Goal: Information Seeking & Learning: Learn about a topic

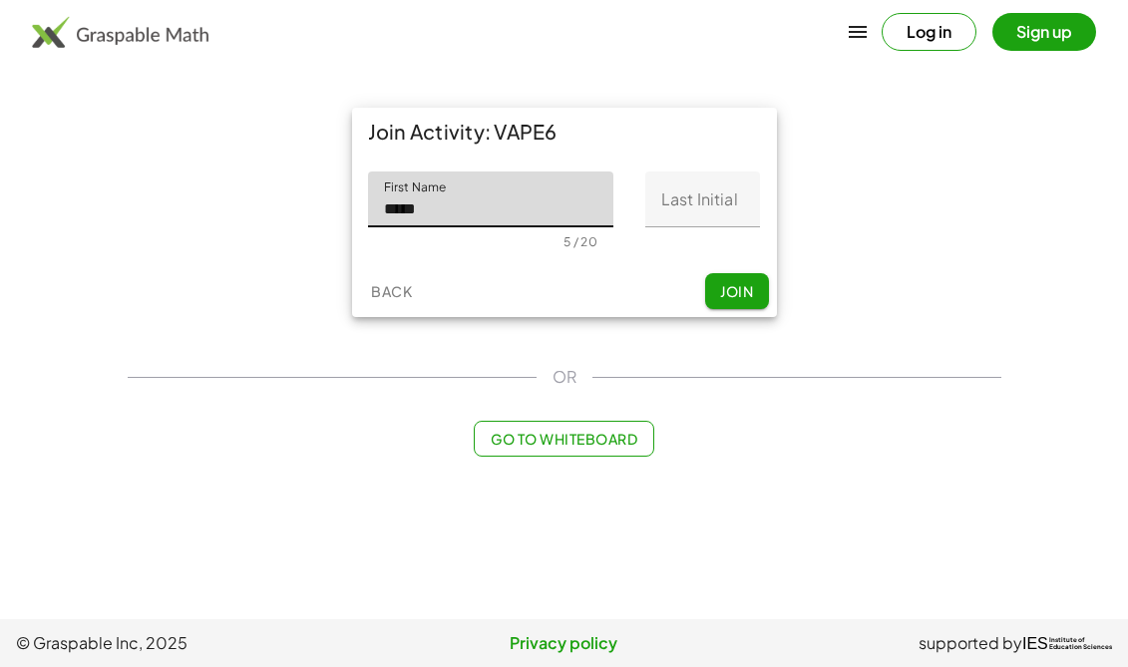
type input "*****"
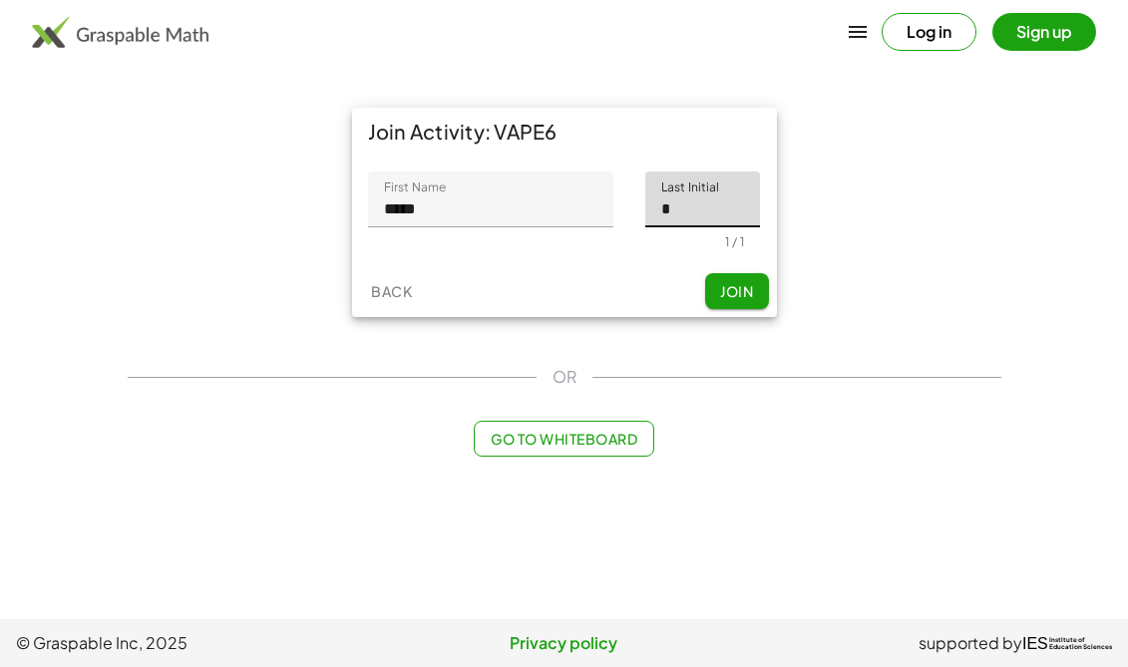
type input "*"
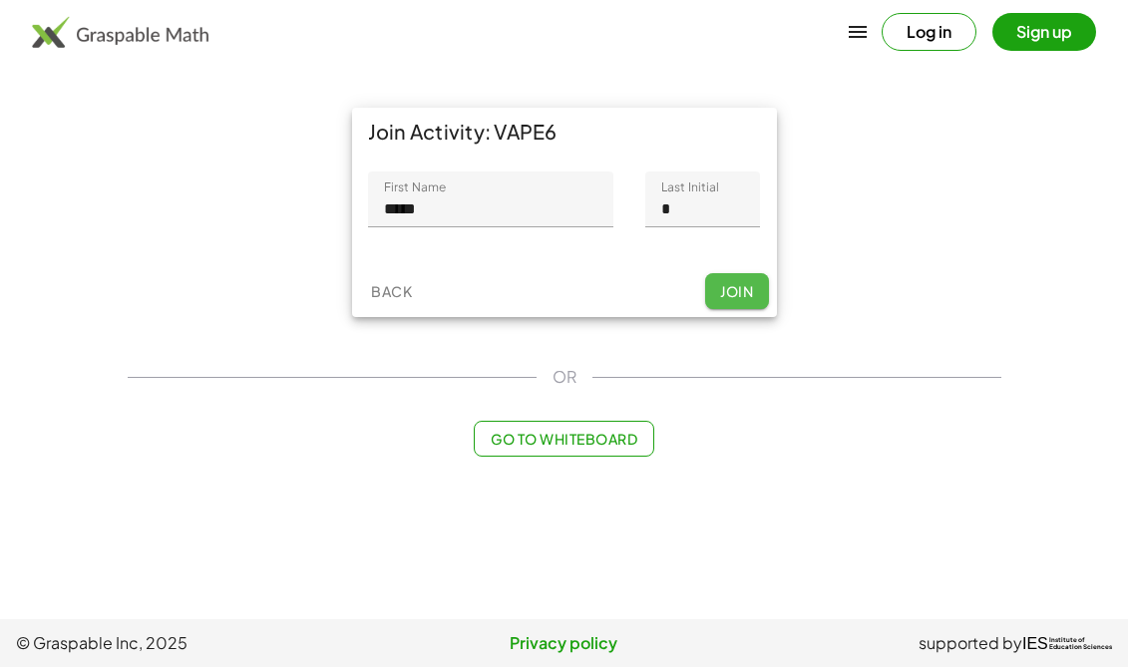
click at [728, 308] on button "Join" at bounding box center [737, 291] width 64 height 36
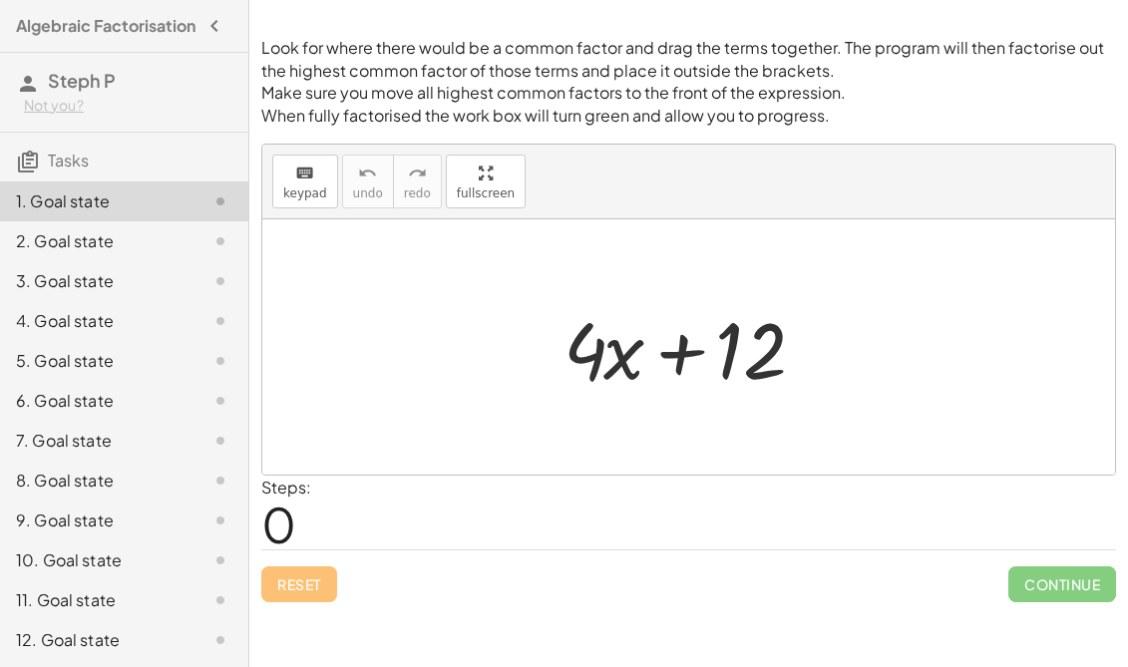
click at [753, 408] on div at bounding box center [688, 346] width 853 height 255
click at [773, 349] on div at bounding box center [696, 347] width 286 height 103
click at [309, 175] on icon "keyboard" at bounding box center [304, 174] width 19 height 24
click at [305, 587] on div "Reset Continue" at bounding box center [688, 575] width 855 height 53
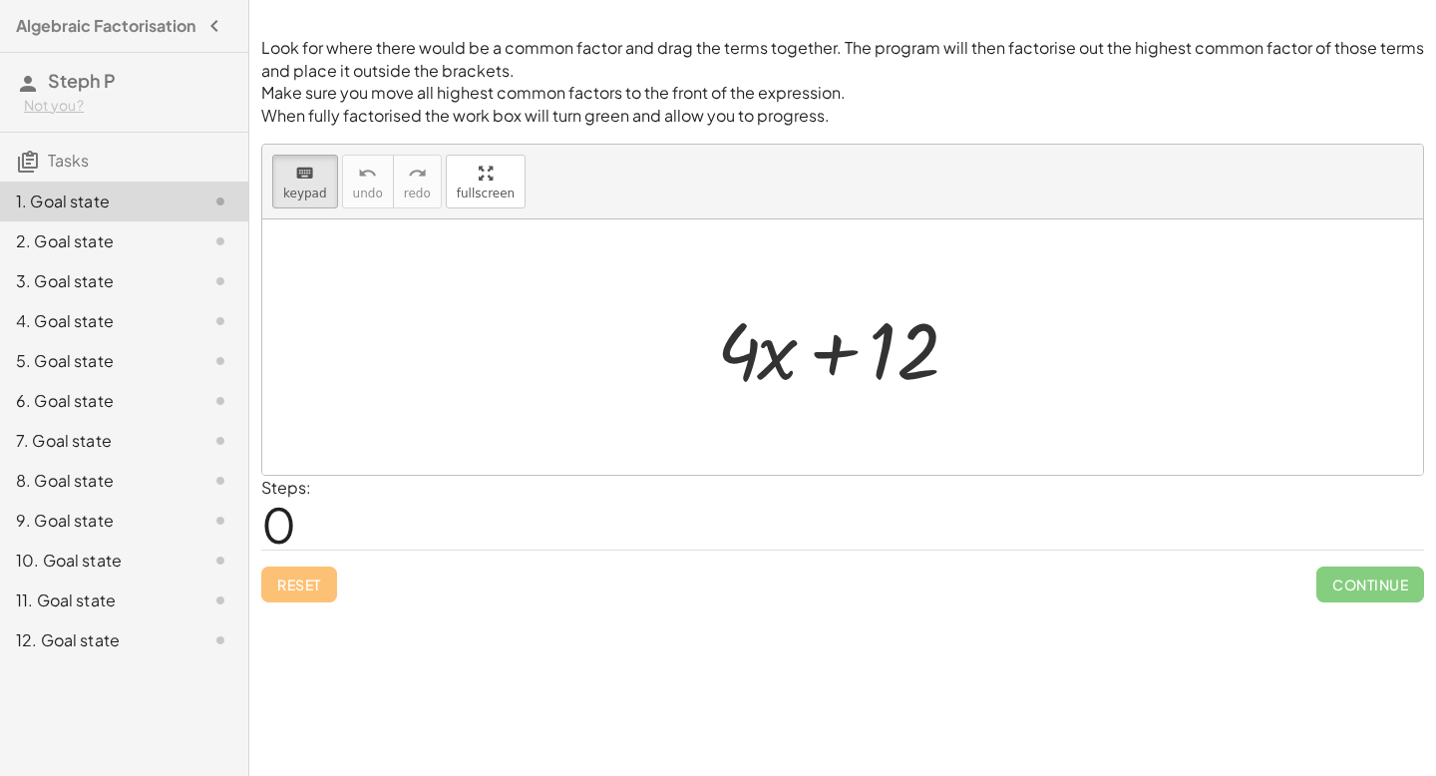
click at [346, 411] on div at bounding box center [842, 346] width 1161 height 255
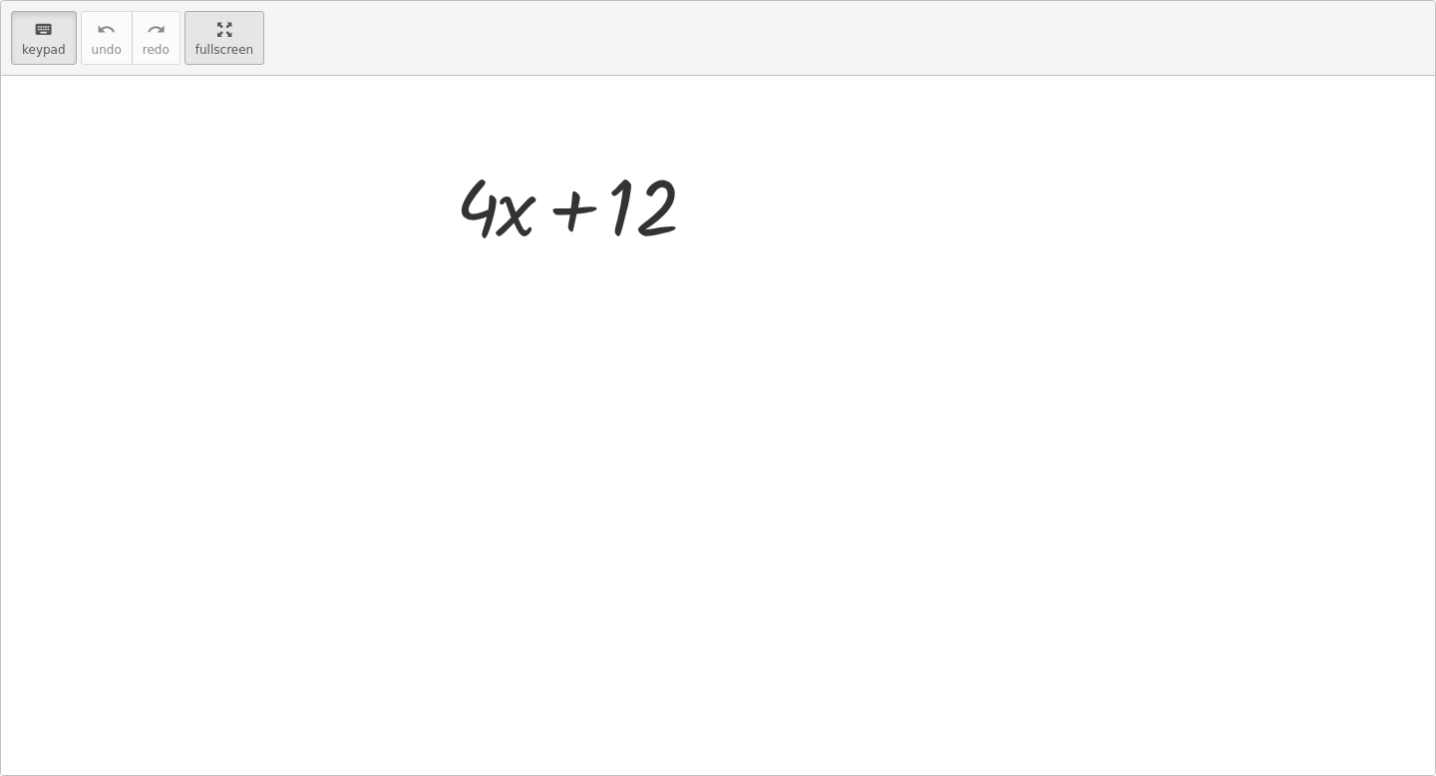
click at [499, 316] on div "keyboard keypad undo undo redo redo fullscreen + · 4 · x + 12 ×" at bounding box center [718, 388] width 1434 height 774
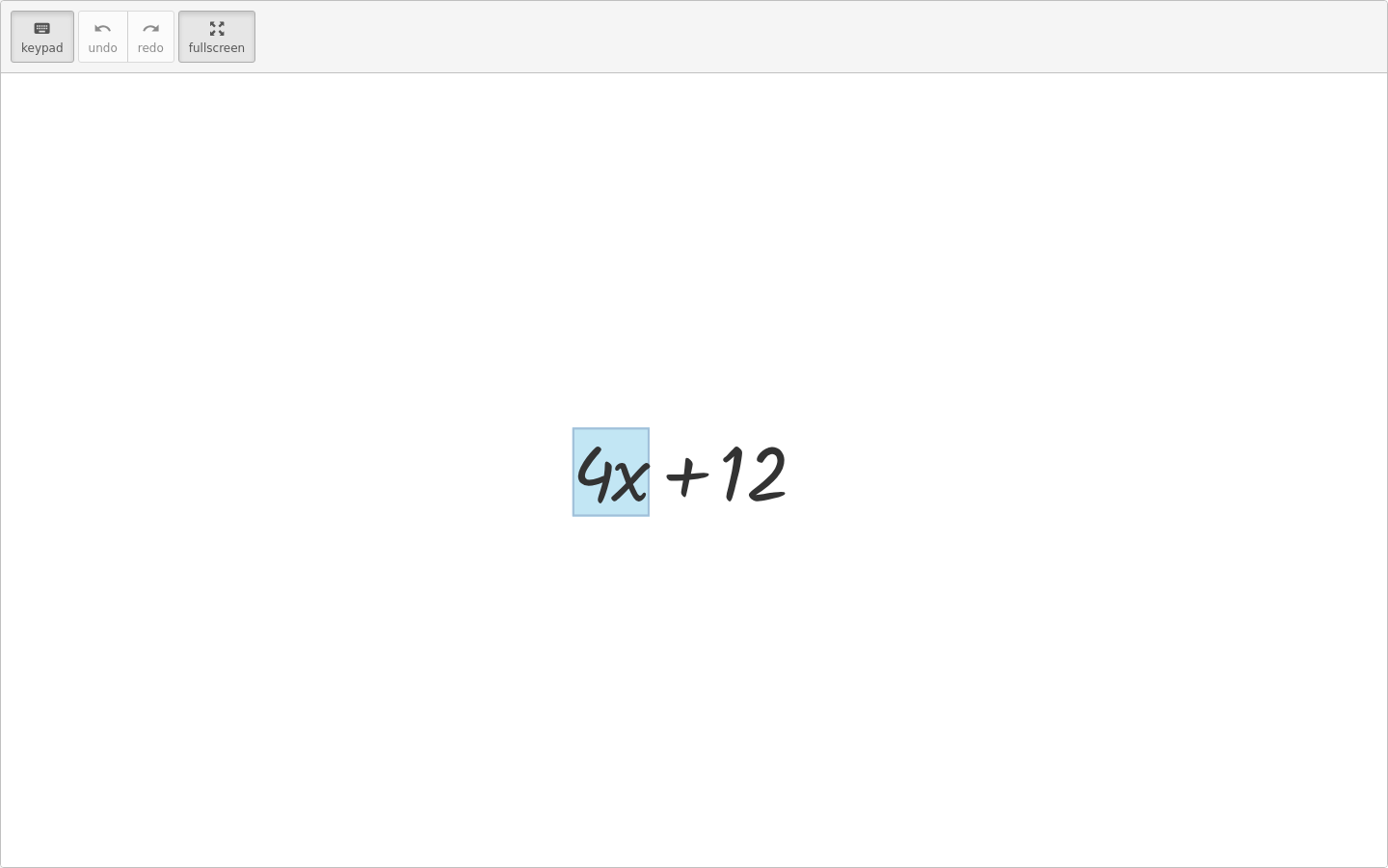
click at [621, 480] on div at bounding box center [611, 472] width 77 height 90
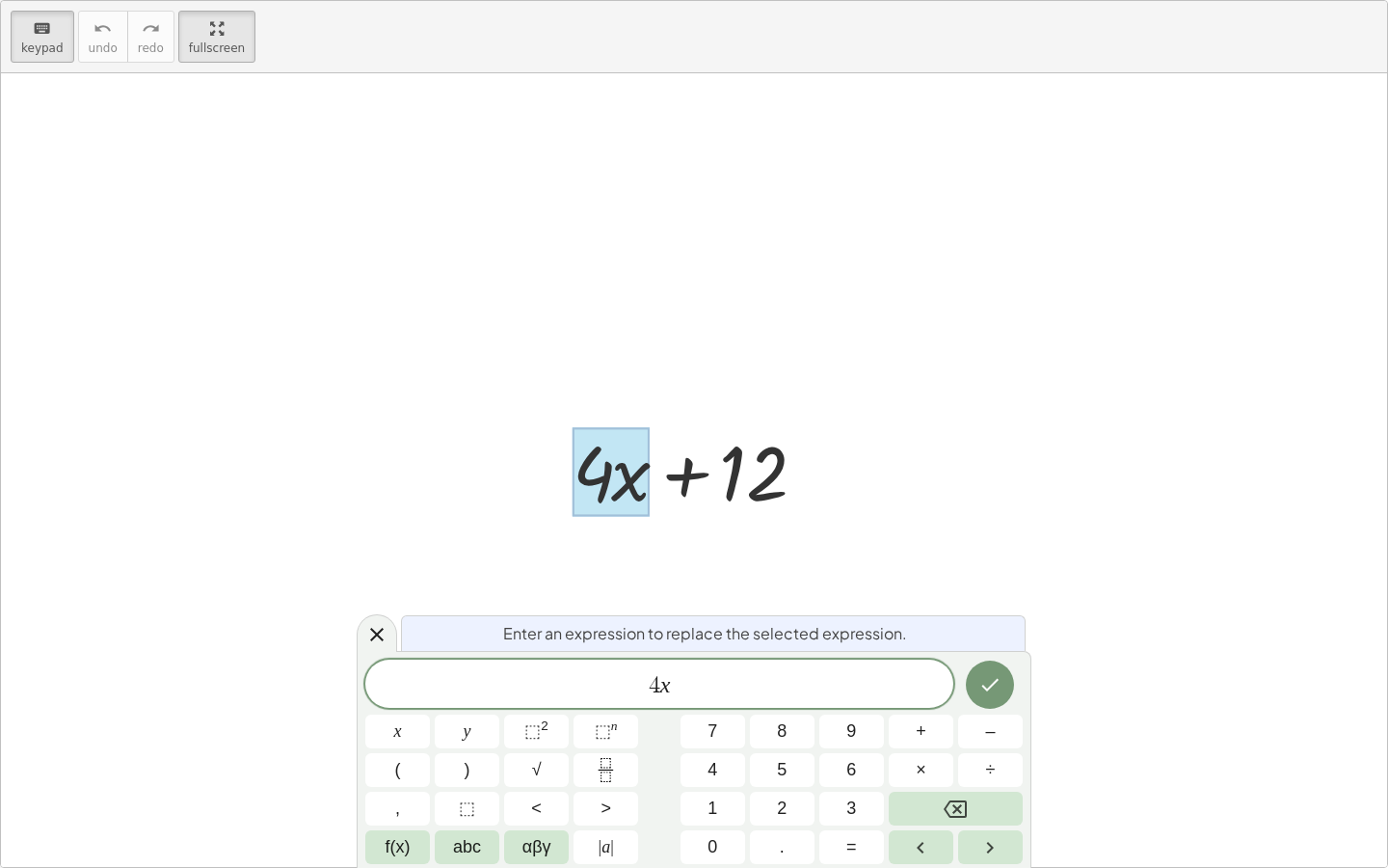
click at [715, 478] on div at bounding box center [701, 470] width 276 height 100
click at [747, 478] on div at bounding box center [701, 470] width 276 height 100
click at [356, 631] on div at bounding box center [694, 470] width 1386 height 794
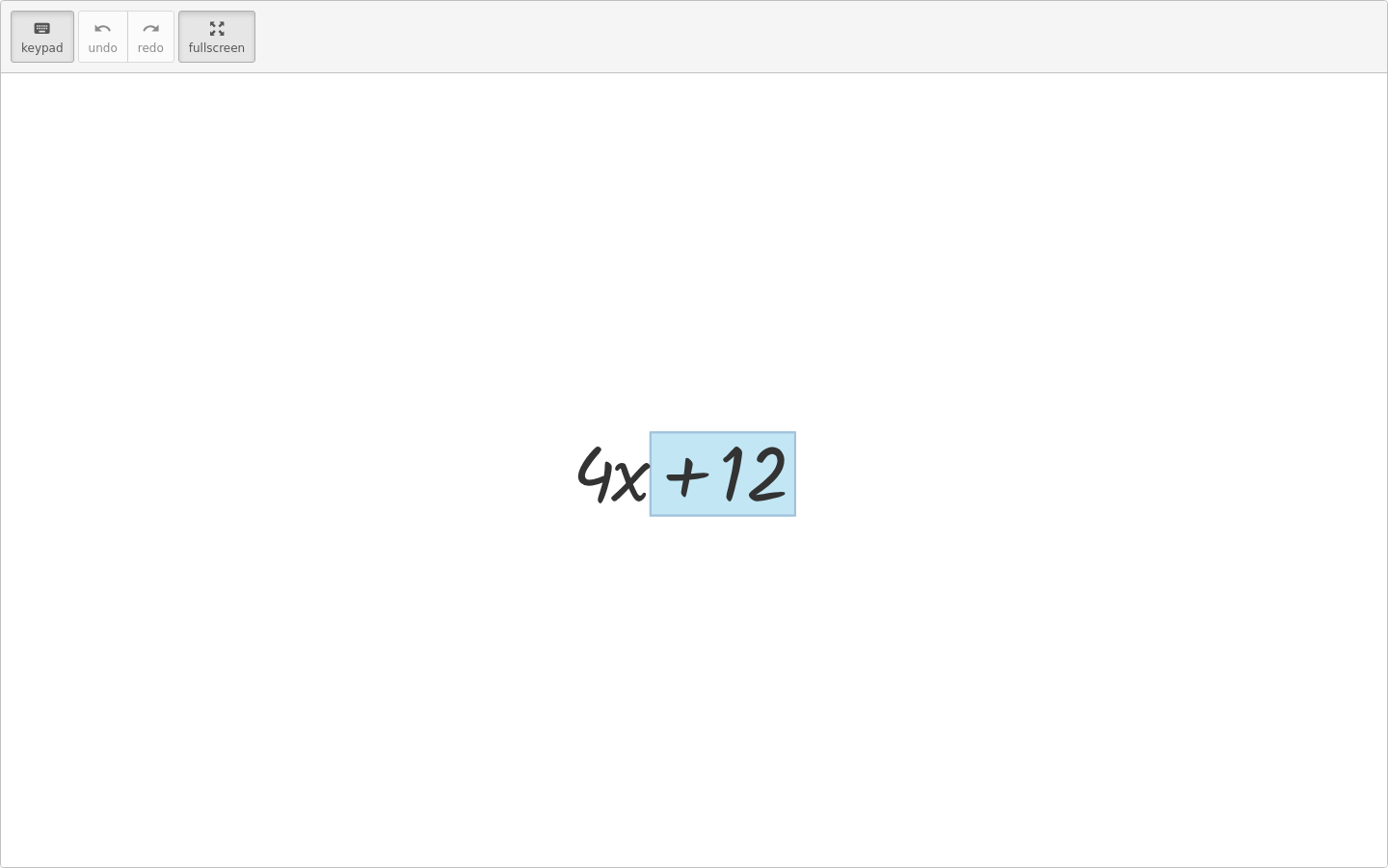
click at [761, 449] on div at bounding box center [723, 474] width 147 height 86
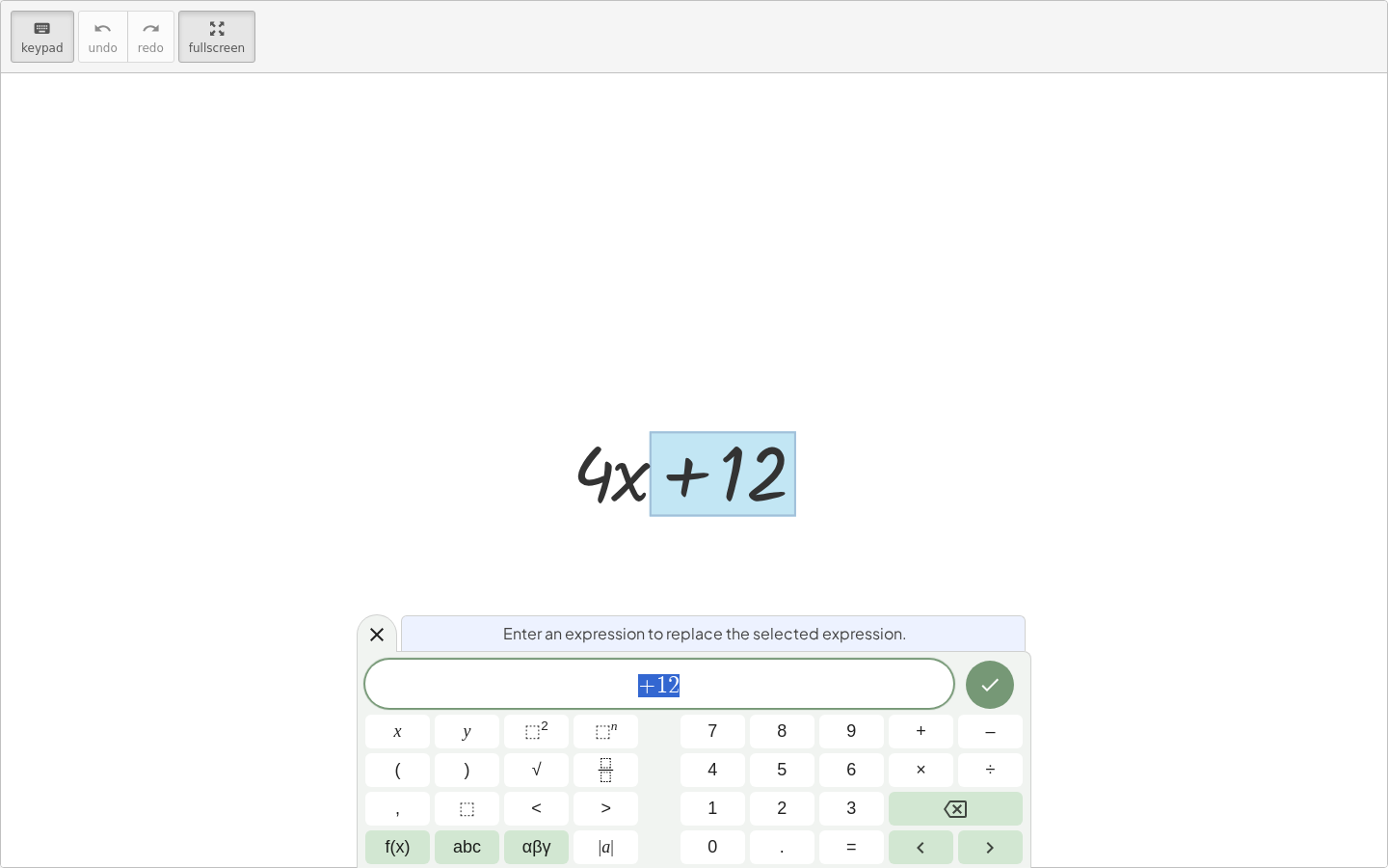
click at [992, 498] on div at bounding box center [694, 470] width 1386 height 794
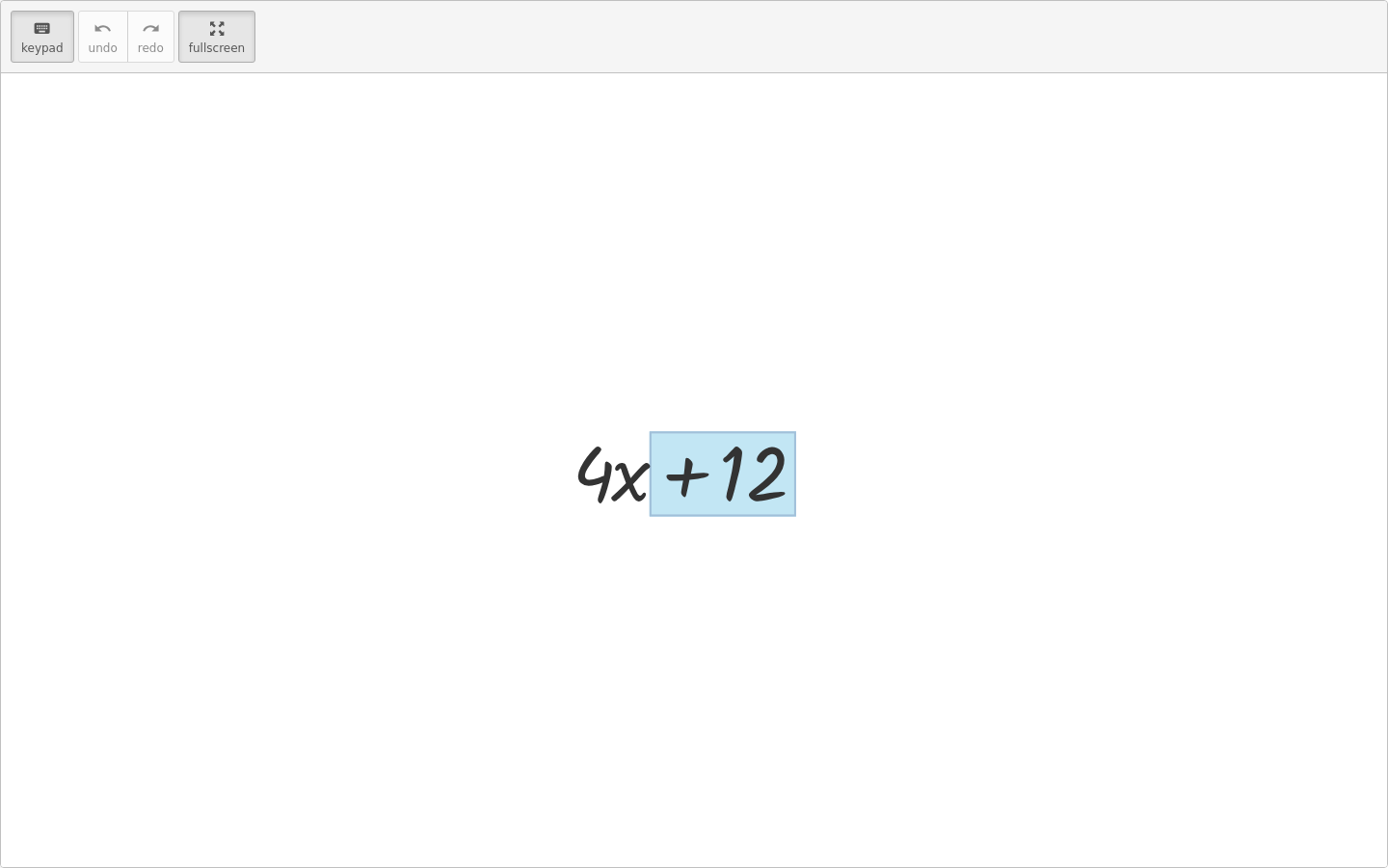
click at [796, 487] on div at bounding box center [701, 470] width 276 height 100
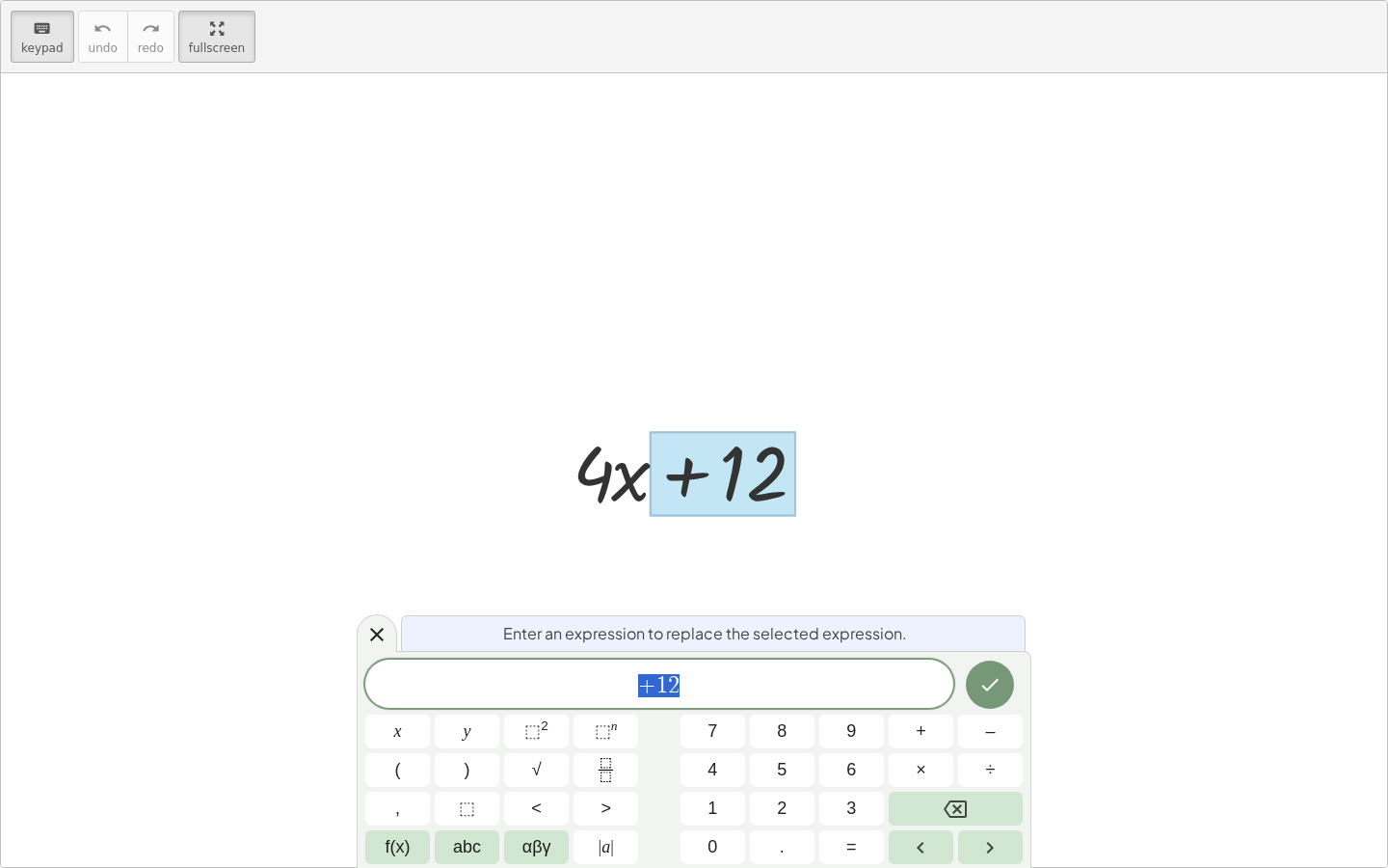
click at [779, 492] on div at bounding box center [723, 474] width 147 height 86
click at [866, 644] on button "=" at bounding box center [852, 847] width 65 height 34
click at [853, 644] on div "​ + 1 2 x y ⬚ 2 ⬚ n 7 8 9 + – ( ) √ 4 5 6 × ÷ , ⬚ < > 1 2 3 f(x) abc αβγ | a | …" at bounding box center [694, 761] width 657 height 204
click at [430, 644] on div at bounding box center [397, 731] width 65 height 34
click at [1004, 644] on button "Done" at bounding box center [990, 684] width 48 height 48
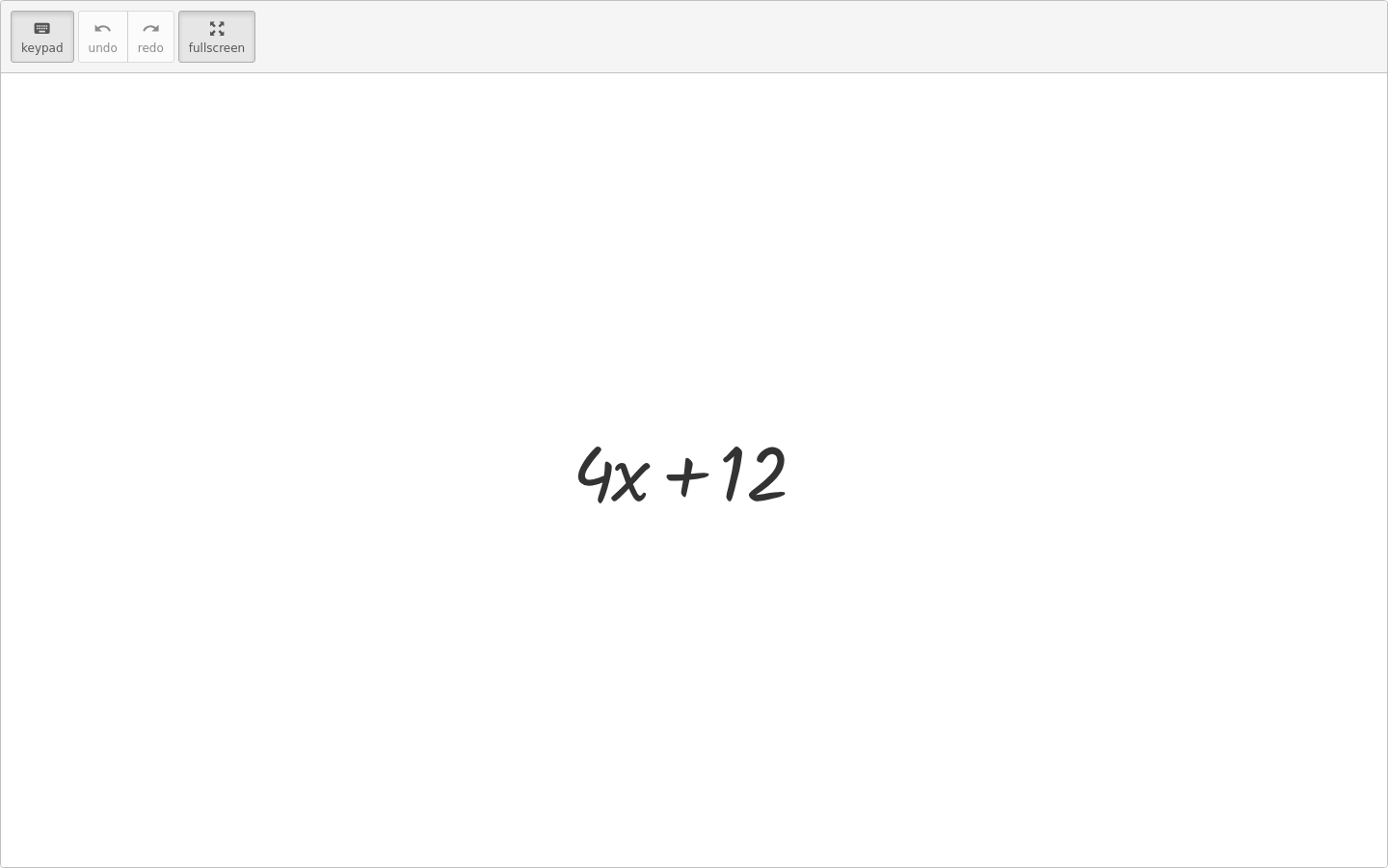
click at [860, 590] on div at bounding box center [694, 470] width 1386 height 794
click at [629, 504] on div at bounding box center [611, 472] width 77 height 90
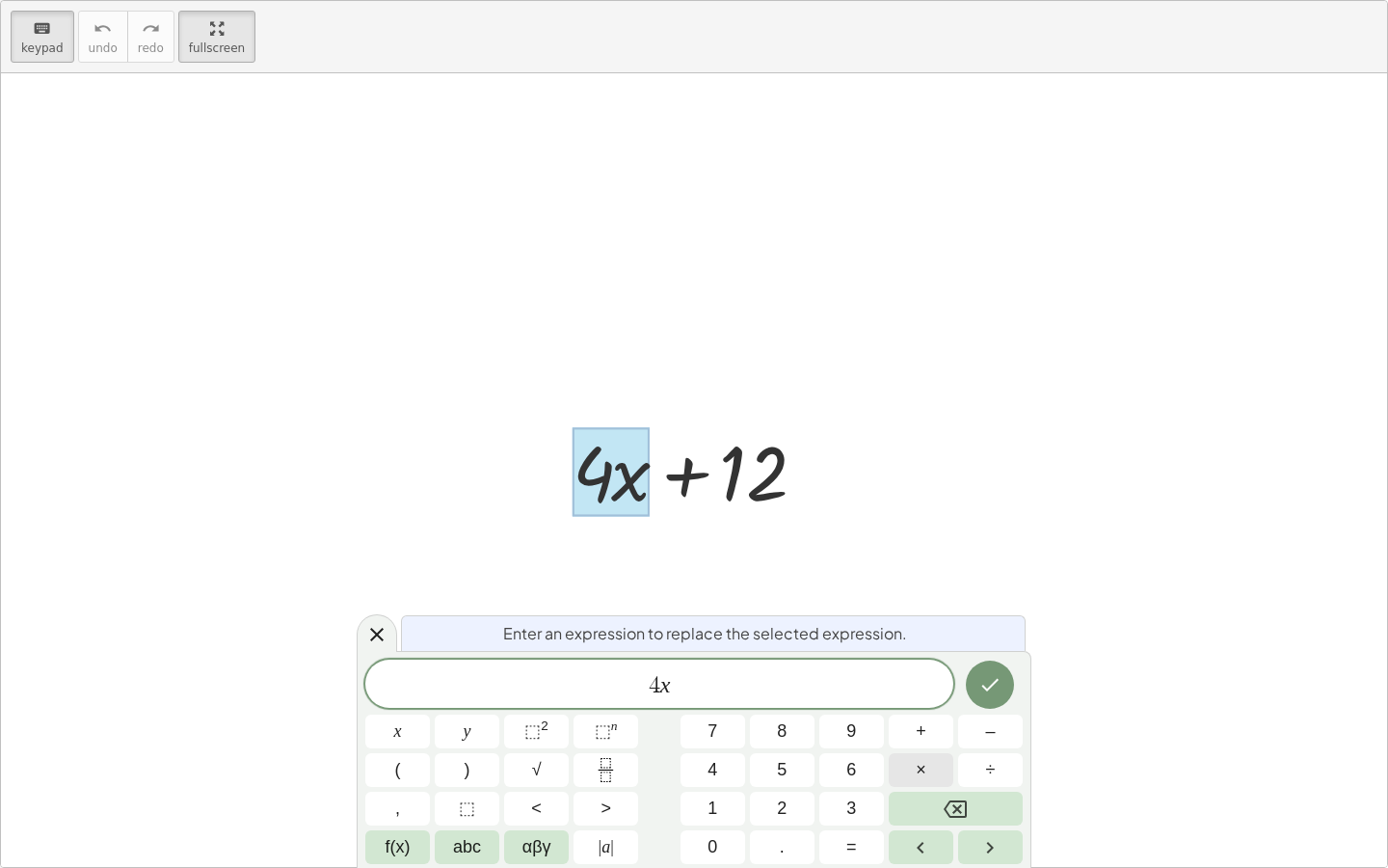
click at [931, 644] on button "×" at bounding box center [920, 769] width 65 height 34
click at [999, 644] on button "Done" at bounding box center [990, 684] width 48 height 48
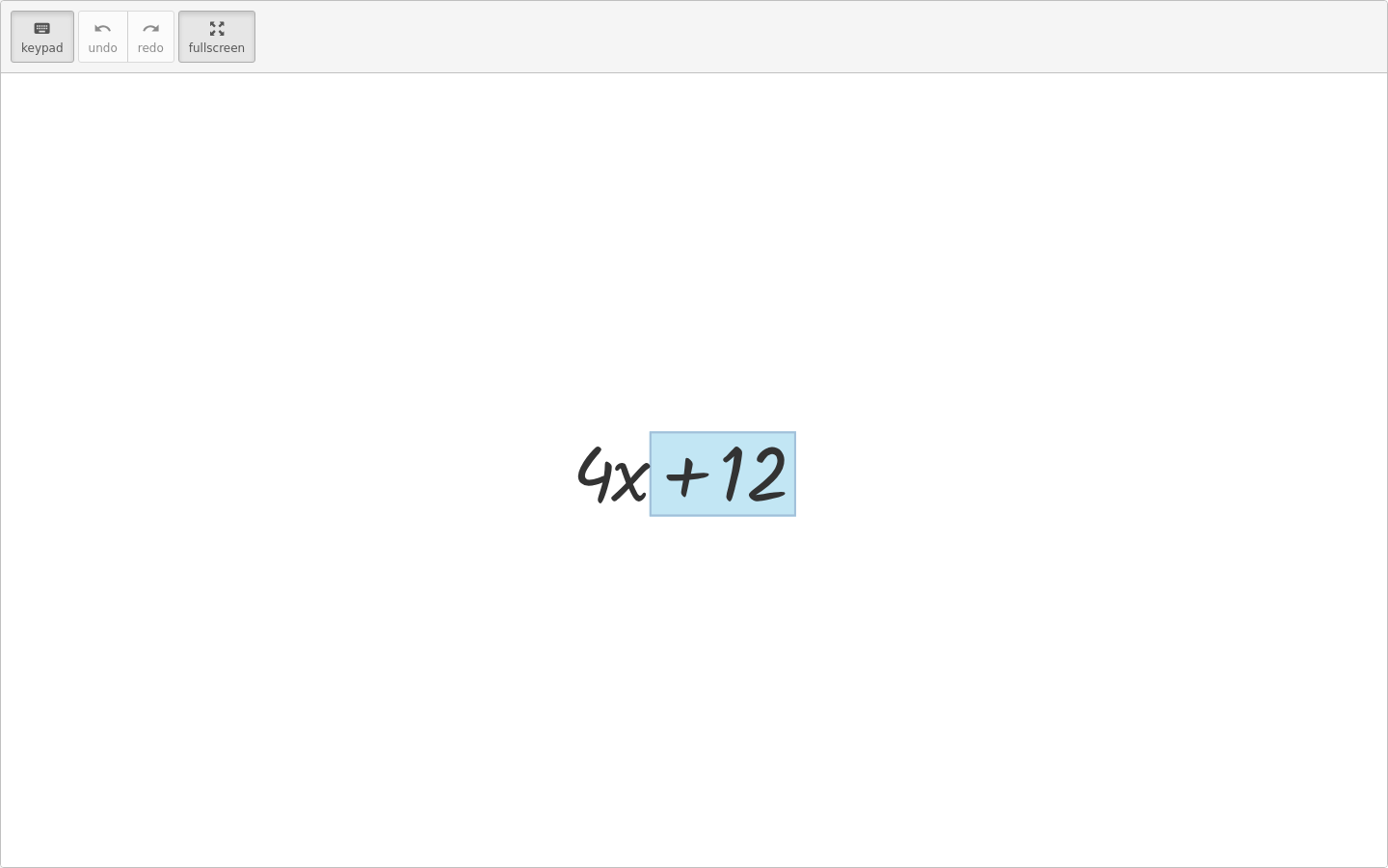
click at [761, 474] on div at bounding box center [723, 474] width 147 height 86
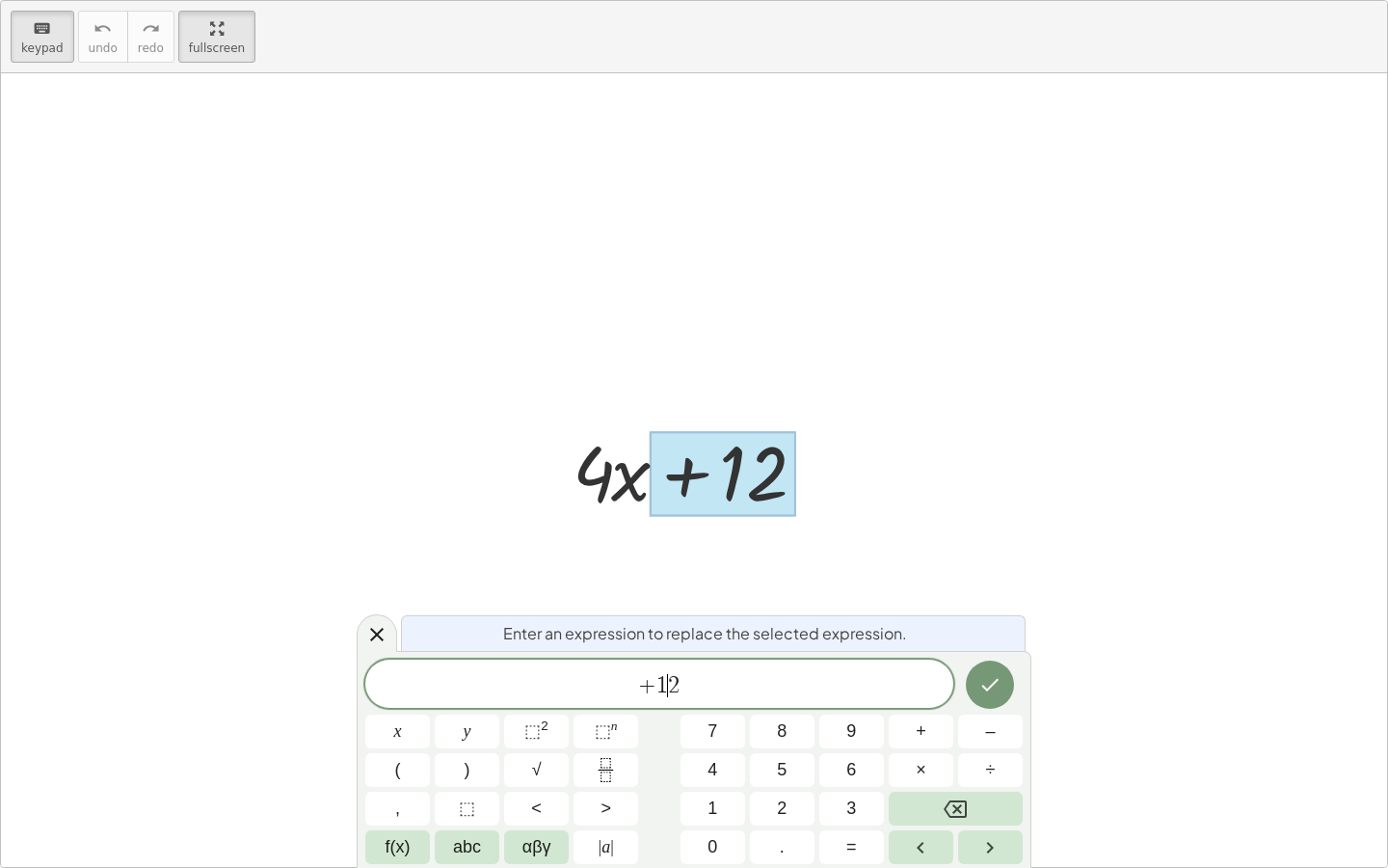
click at [678, 644] on span "2" at bounding box center [674, 685] width 12 height 23
click at [868, 644] on button "3" at bounding box center [852, 808] width 65 height 34
click at [925, 644] on span "×" at bounding box center [920, 769] width 11 height 26
click at [721, 644] on button "4" at bounding box center [712, 769] width 65 height 34
click at [657, 644] on span "3" at bounding box center [656, 683] width 12 height 23
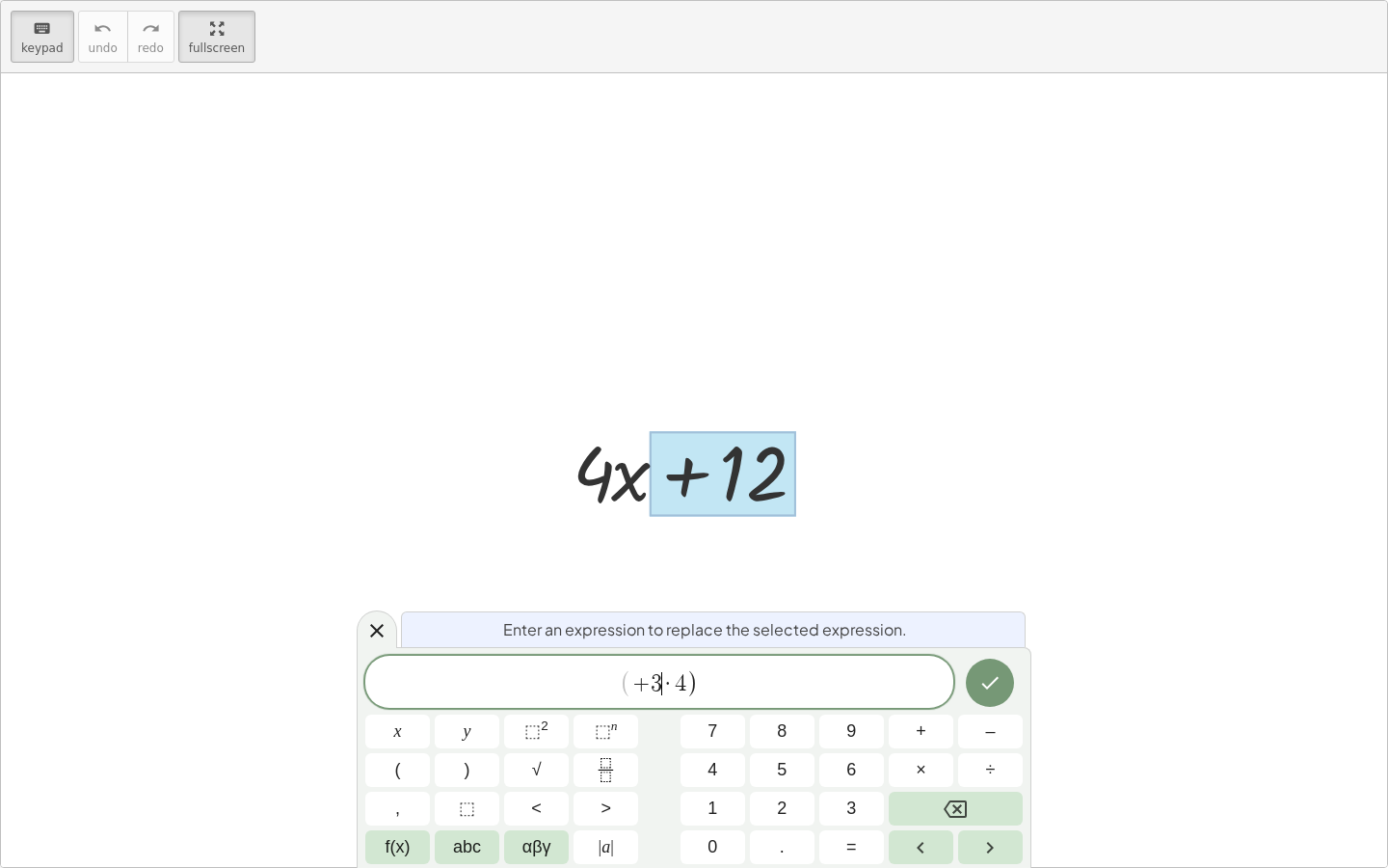
click at [650, 644] on span "+ 3 ​ · 4" at bounding box center [659, 683] width 55 height 23
click at [981, 644] on icon "Done" at bounding box center [990, 682] width 23 height 23
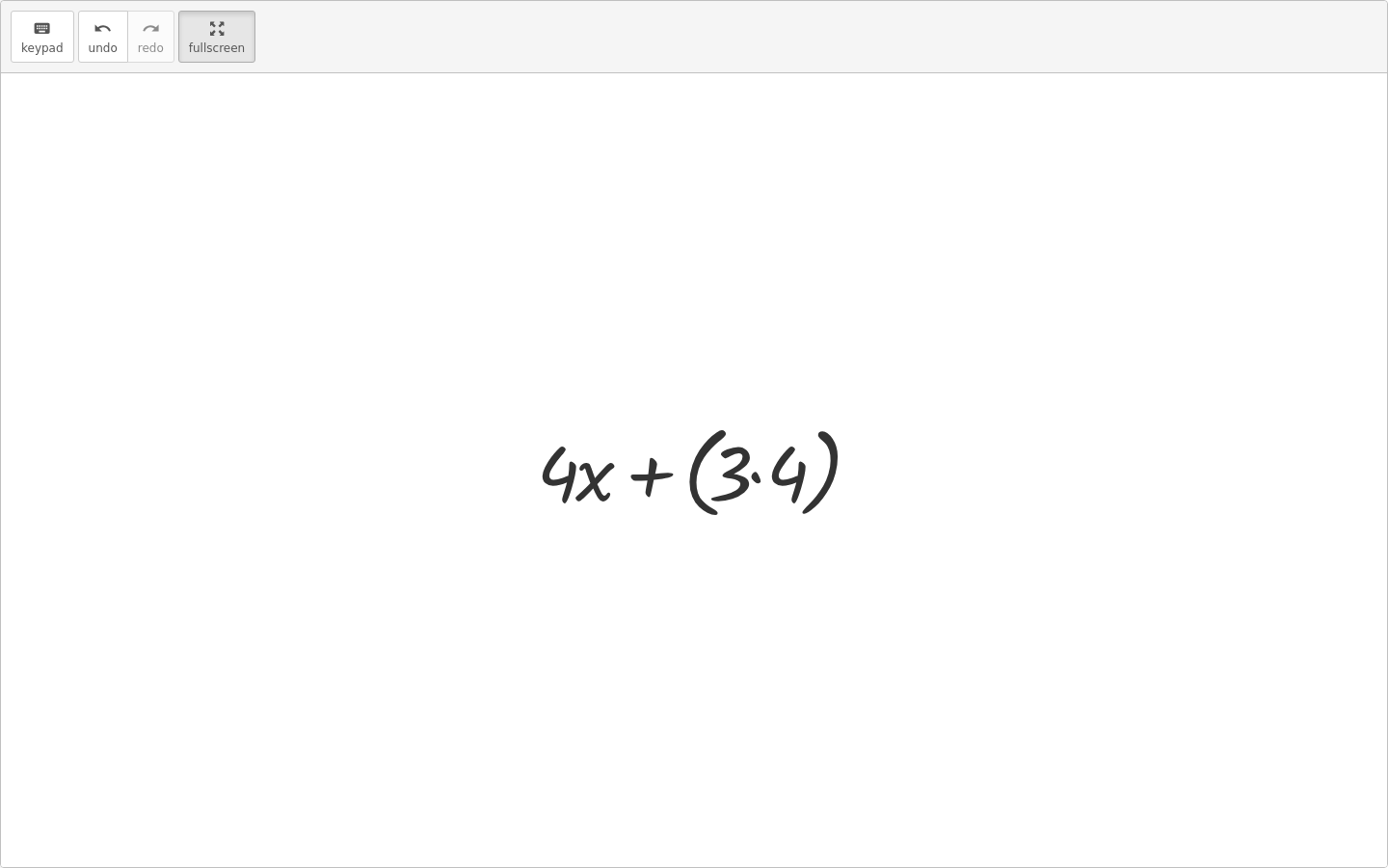
click at [564, 477] on div at bounding box center [701, 470] width 347 height 111
click at [587, 488] on div at bounding box center [701, 470] width 347 height 111
click at [1020, 301] on div at bounding box center [694, 470] width 1386 height 794
click at [777, 460] on div at bounding box center [701, 470] width 347 height 111
click at [595, 467] on div at bounding box center [701, 470] width 276 height 100
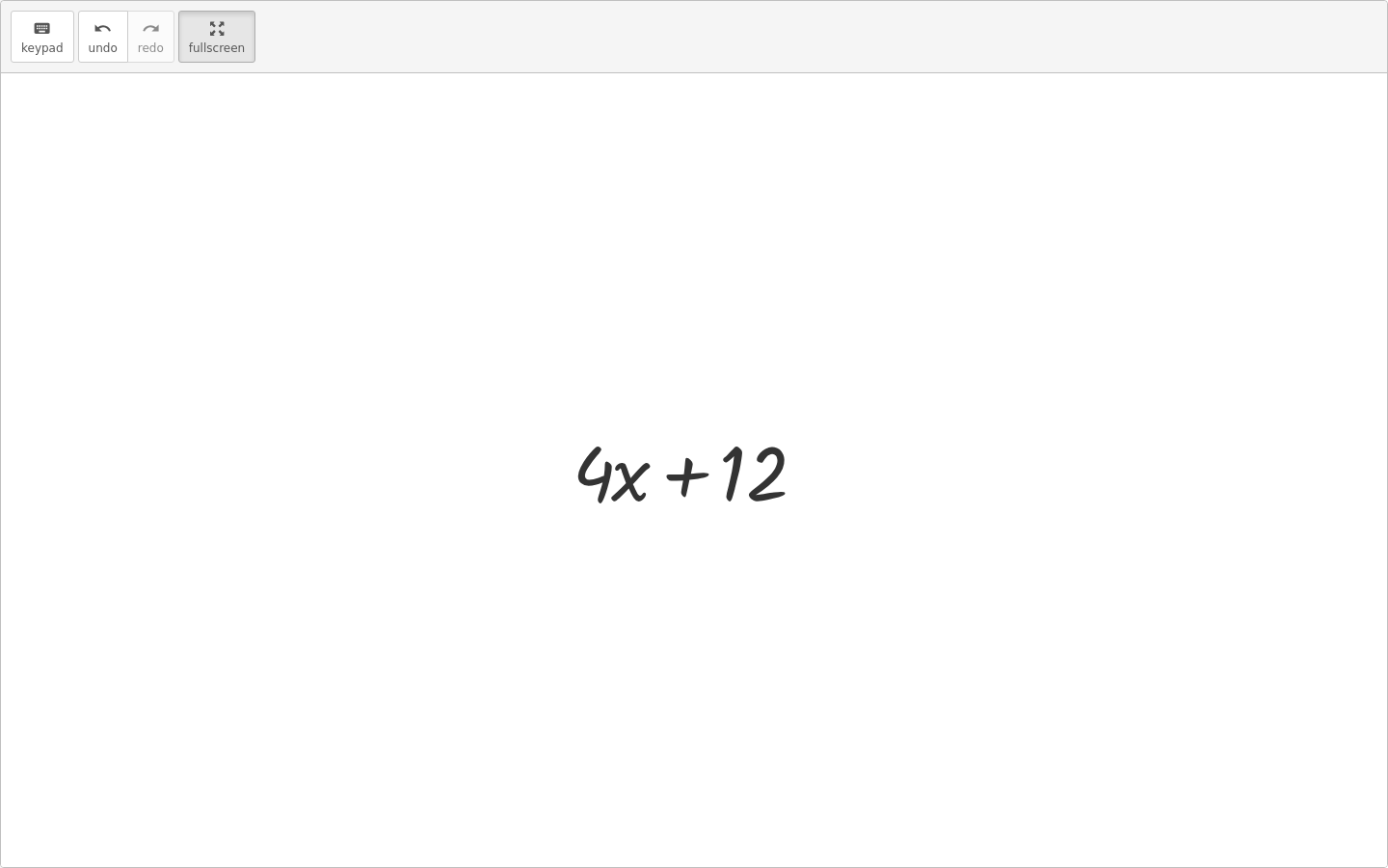
click at [629, 493] on div at bounding box center [701, 470] width 276 height 100
click at [218, 0] on html "Algebraic Factorisation Steph P Not you? Tasks 1. Goal state 2. Goal state 3. G…" at bounding box center [694, 434] width 1388 height 868
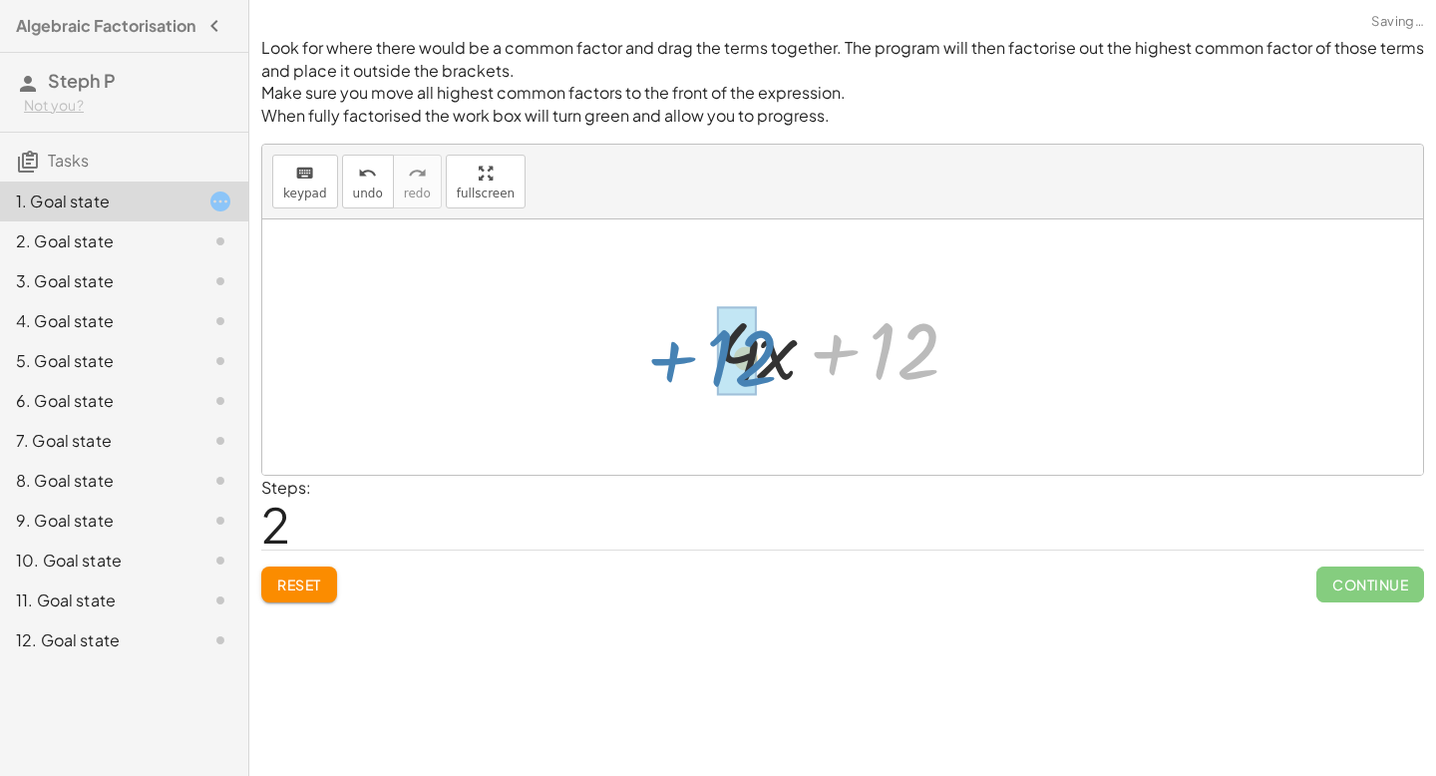
drag, startPoint x: 895, startPoint y: 361, endPoint x: 731, endPoint y: 369, distance: 163.7
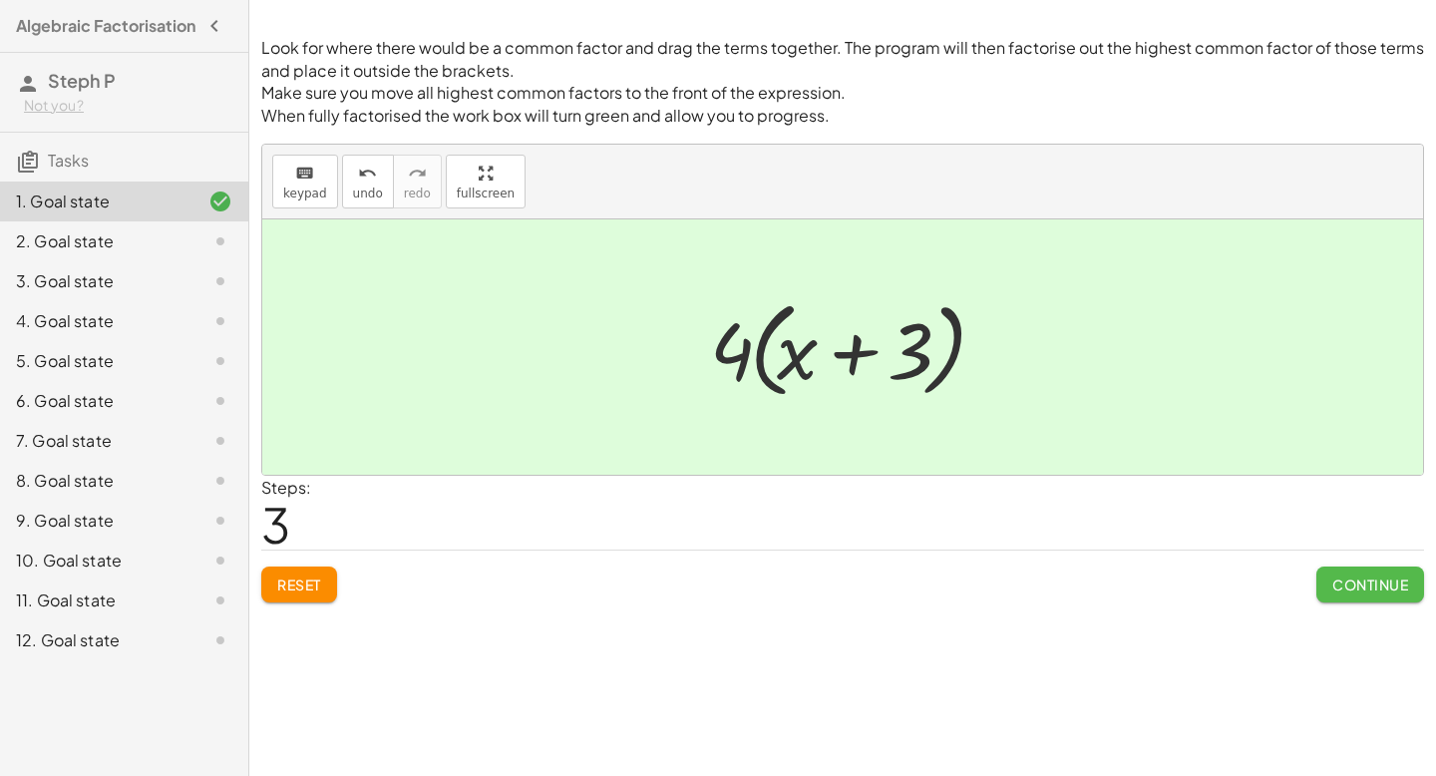
click at [1127, 583] on span "Continue" at bounding box center [1370, 584] width 76 height 18
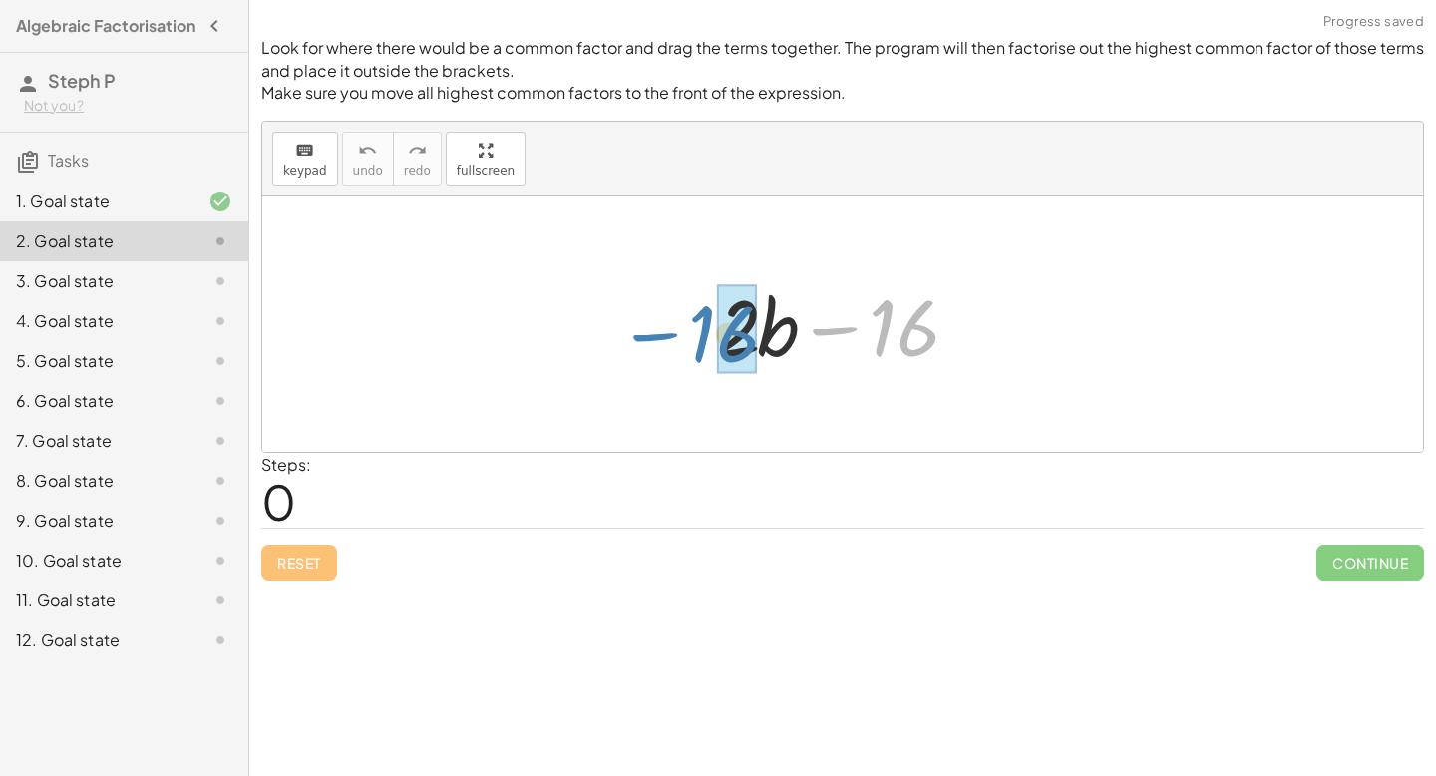
drag, startPoint x: 914, startPoint y: 331, endPoint x: 737, endPoint y: 337, distance: 177.6
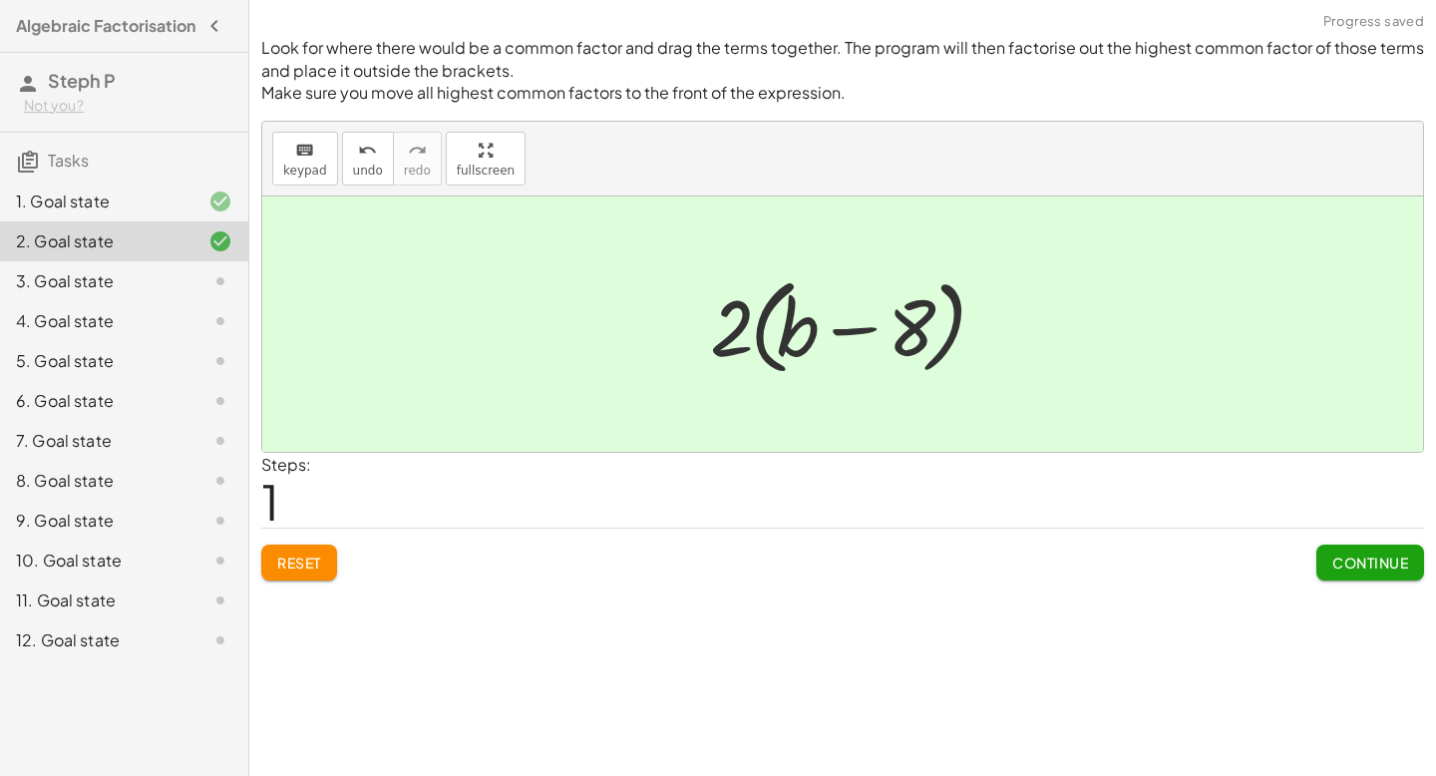
click at [1127, 569] on span "Continue" at bounding box center [1370, 562] width 76 height 18
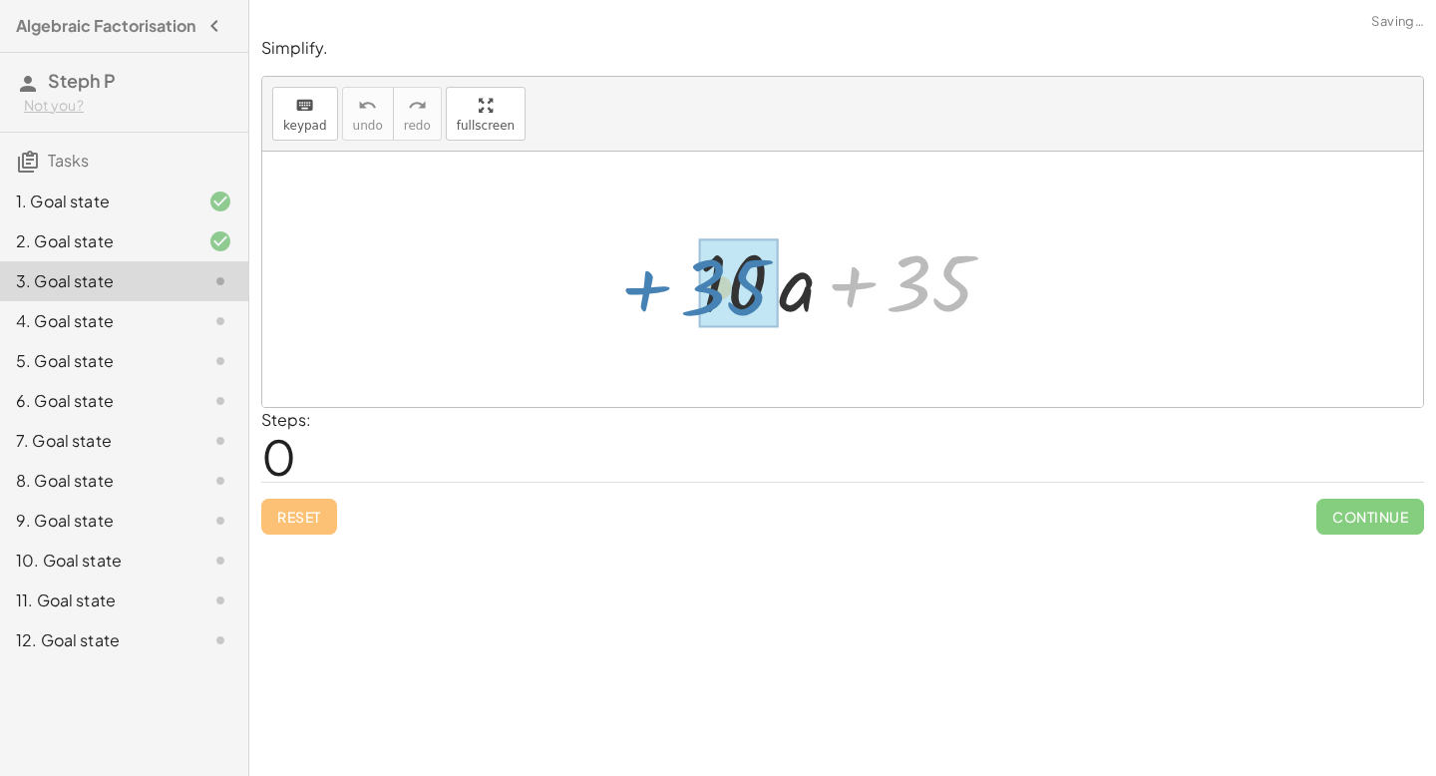
drag, startPoint x: 954, startPoint y: 289, endPoint x: 748, endPoint y: 292, distance: 206.5
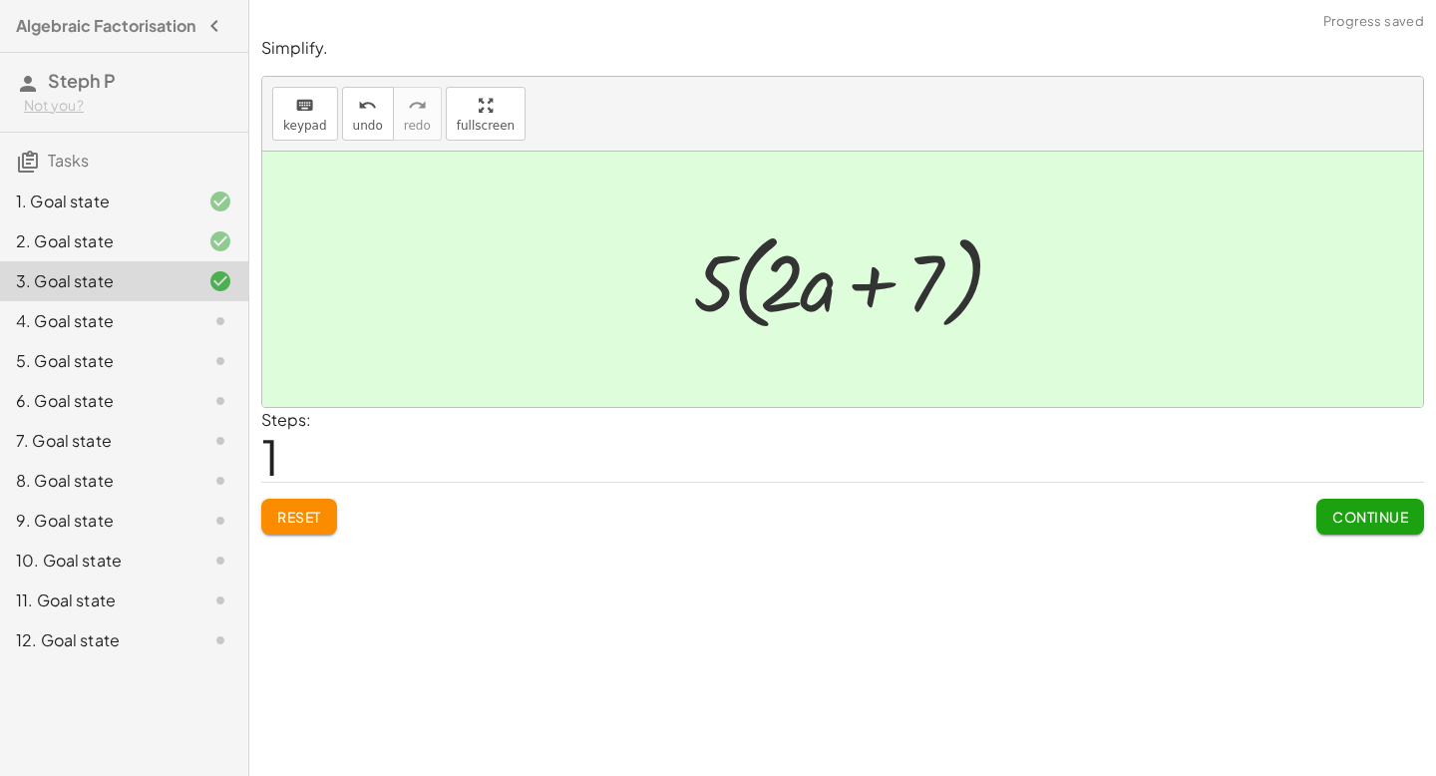
click at [1127, 508] on span "Continue" at bounding box center [1370, 517] width 76 height 18
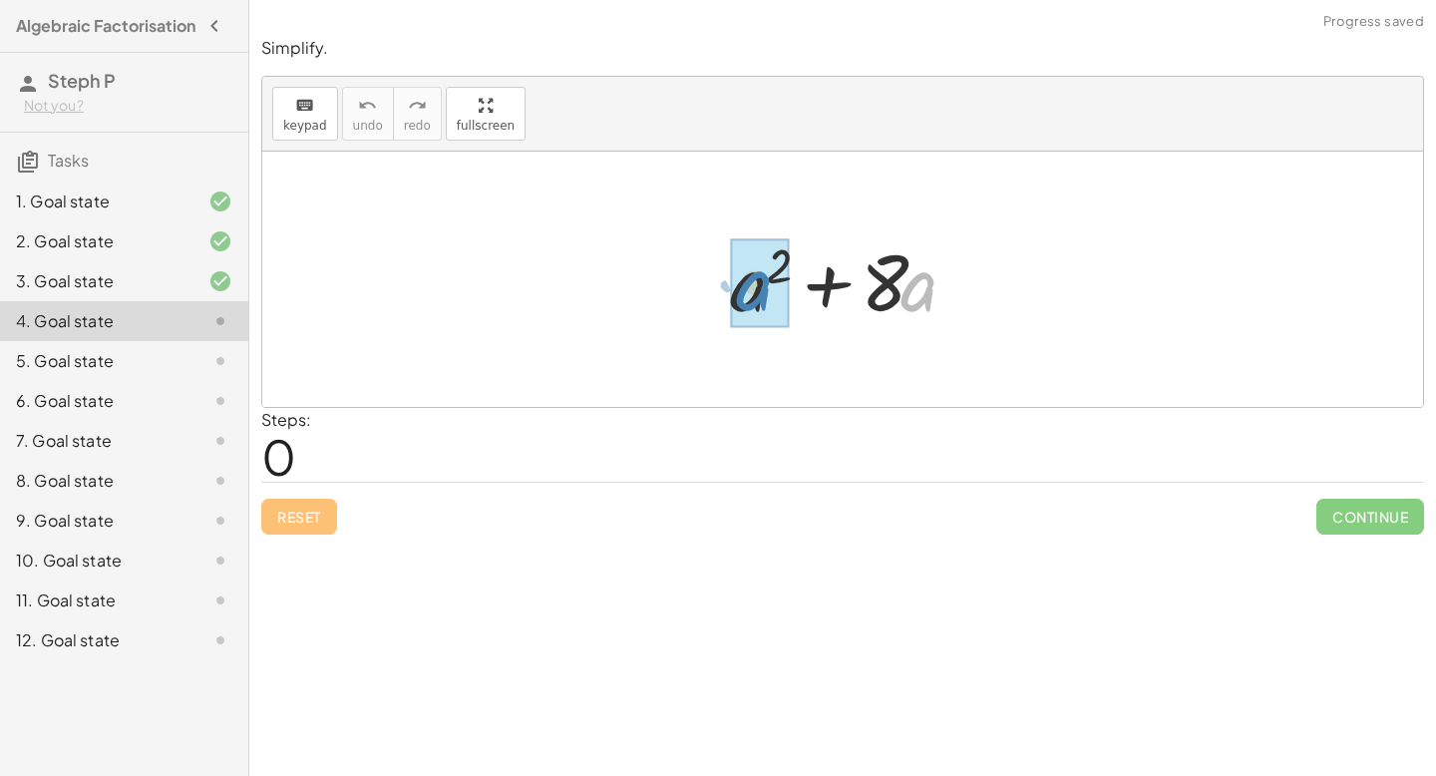
drag, startPoint x: 925, startPoint y: 299, endPoint x: 763, endPoint y: 302, distance: 162.6
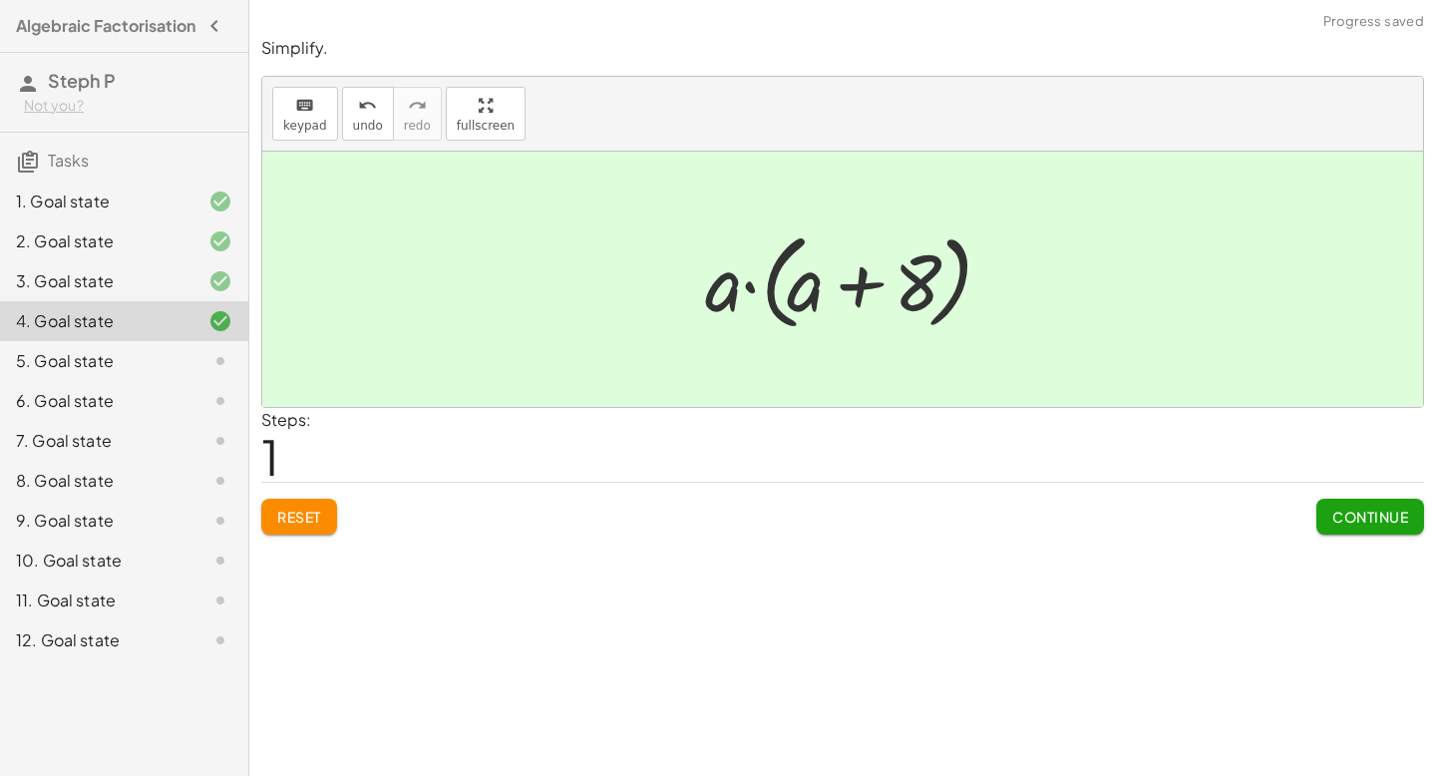
click at [1127, 520] on span "Continue" at bounding box center [1370, 517] width 76 height 18
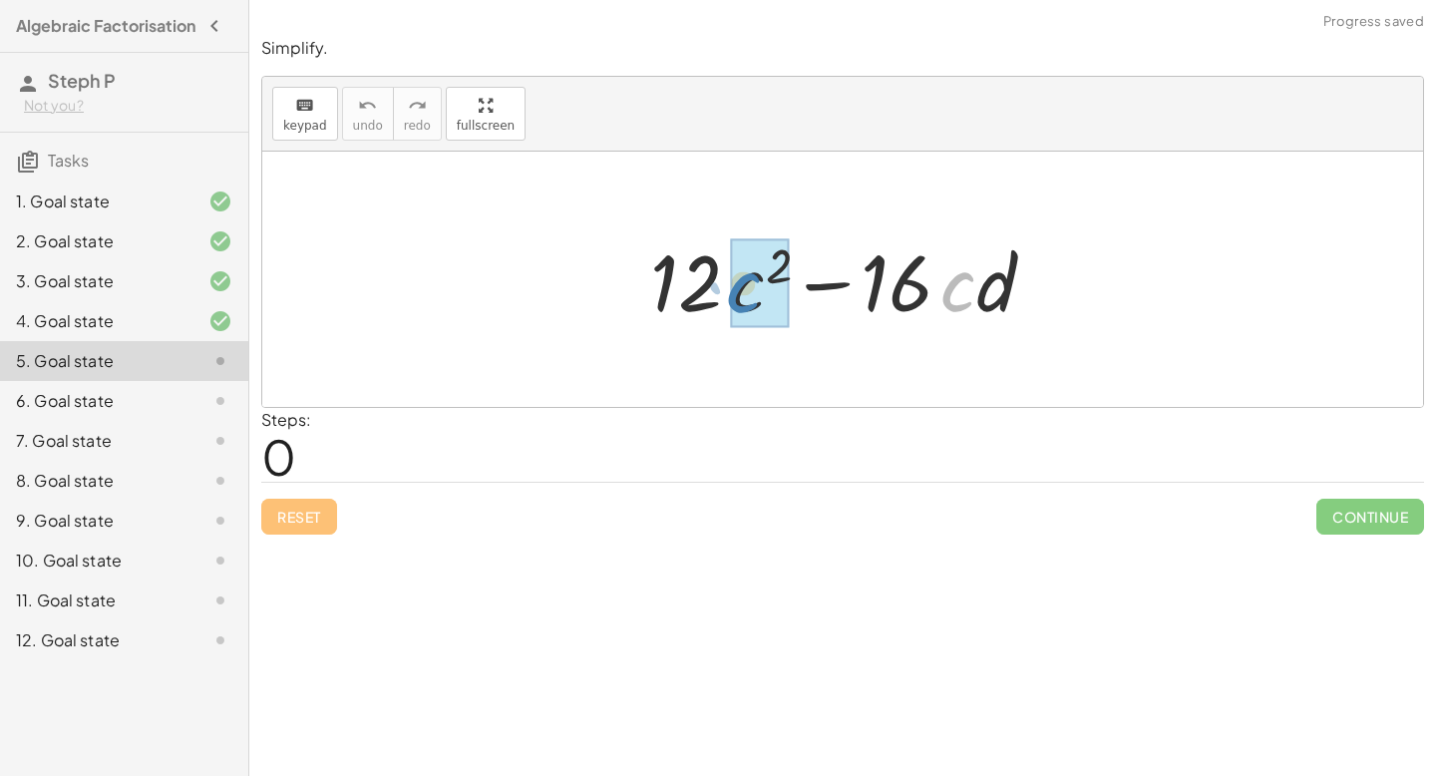
drag, startPoint x: 959, startPoint y: 293, endPoint x: 754, endPoint y: 293, distance: 205.4
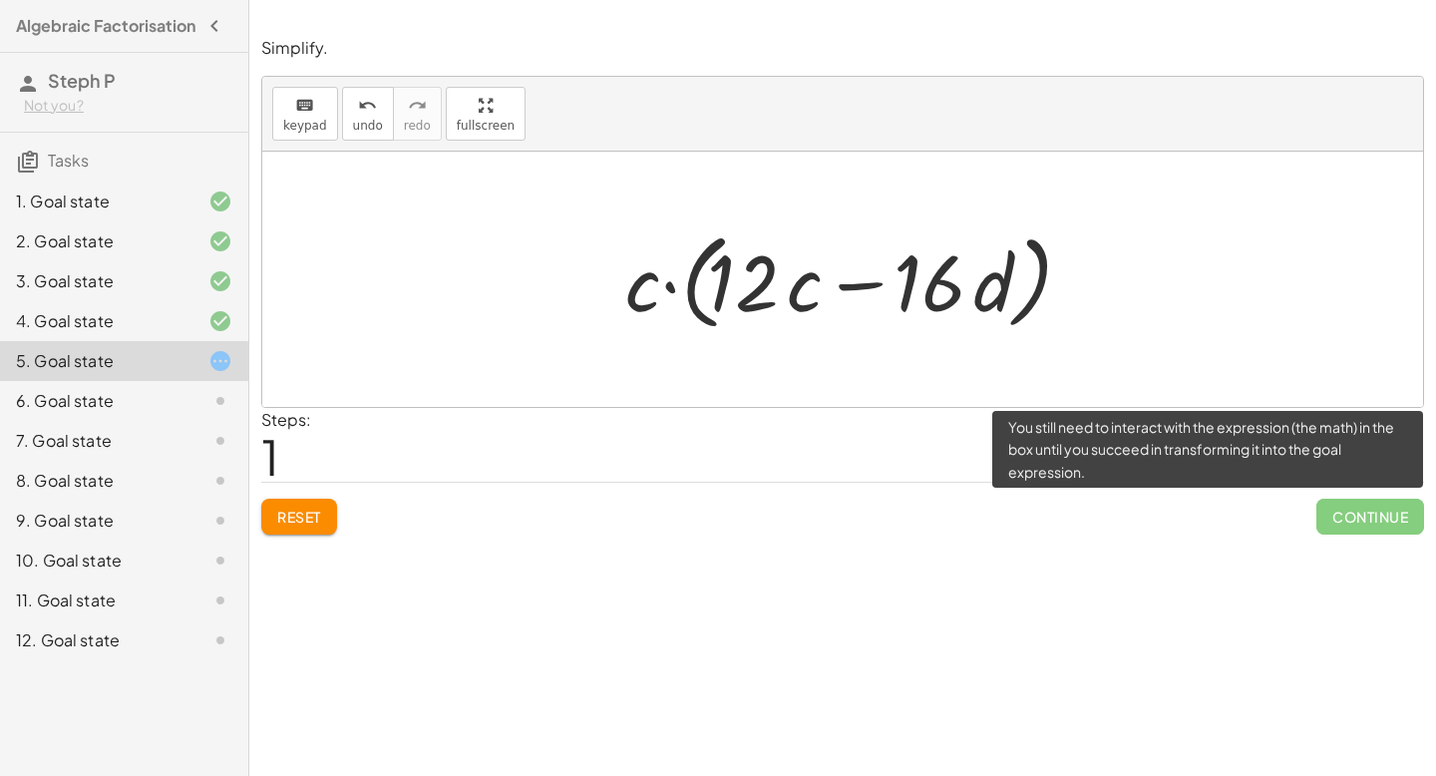
click at [1127, 520] on span "Continue" at bounding box center [1370, 517] width 108 height 36
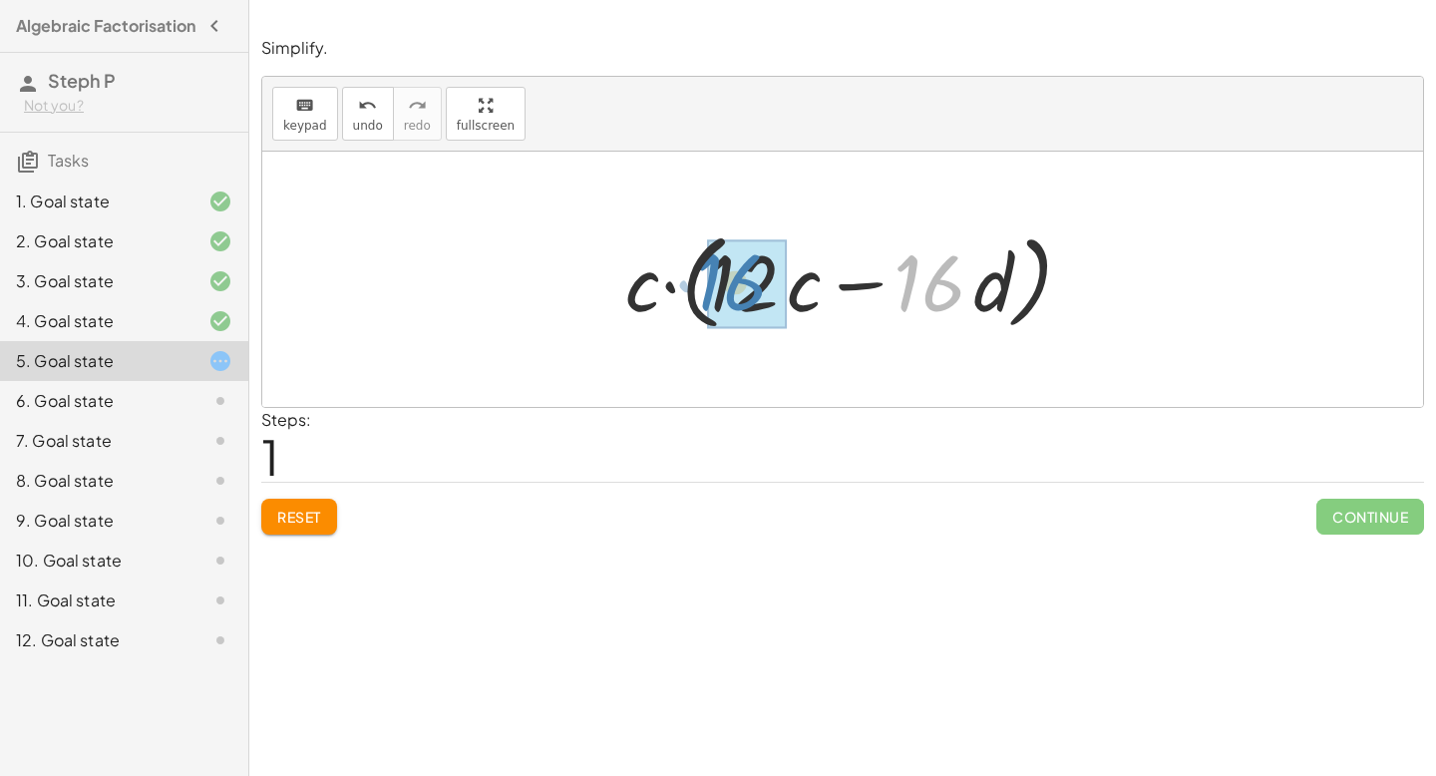
drag, startPoint x: 928, startPoint y: 295, endPoint x: 743, endPoint y: 298, distance: 185.5
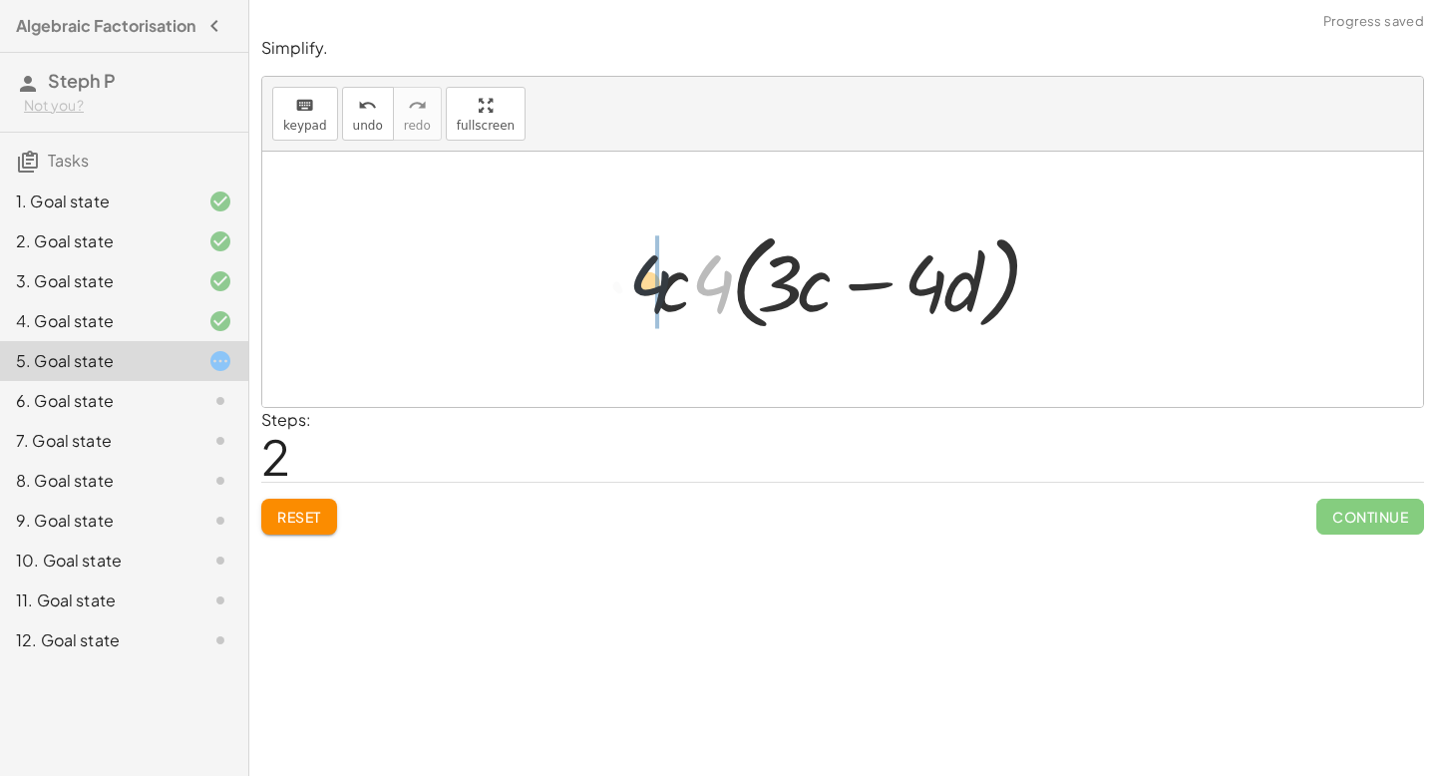
drag, startPoint x: 719, startPoint y: 281, endPoint x: 649, endPoint y: 279, distance: 69.8
click at [649, 279] on div at bounding box center [850, 279] width 410 height 115
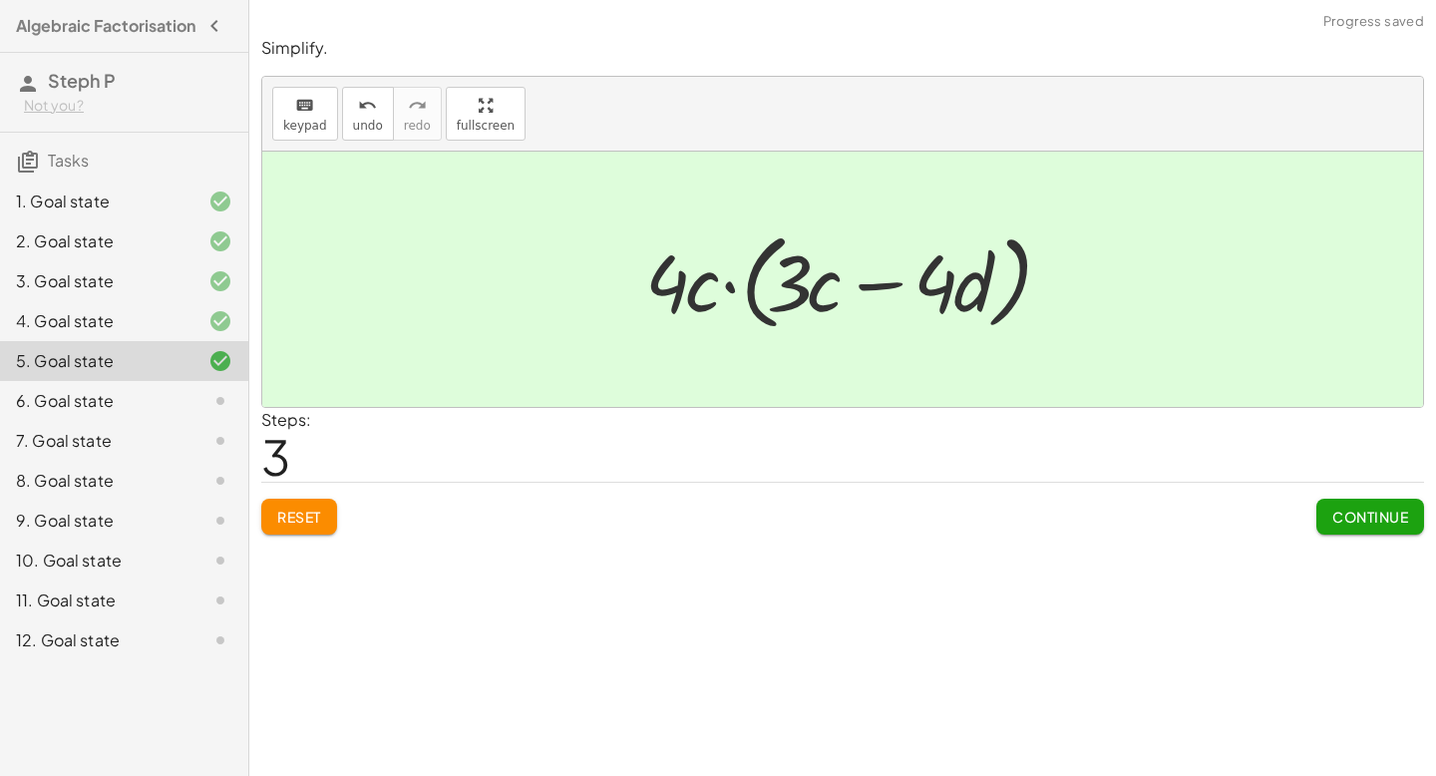
click at [1127, 526] on button "Continue" at bounding box center [1370, 517] width 108 height 36
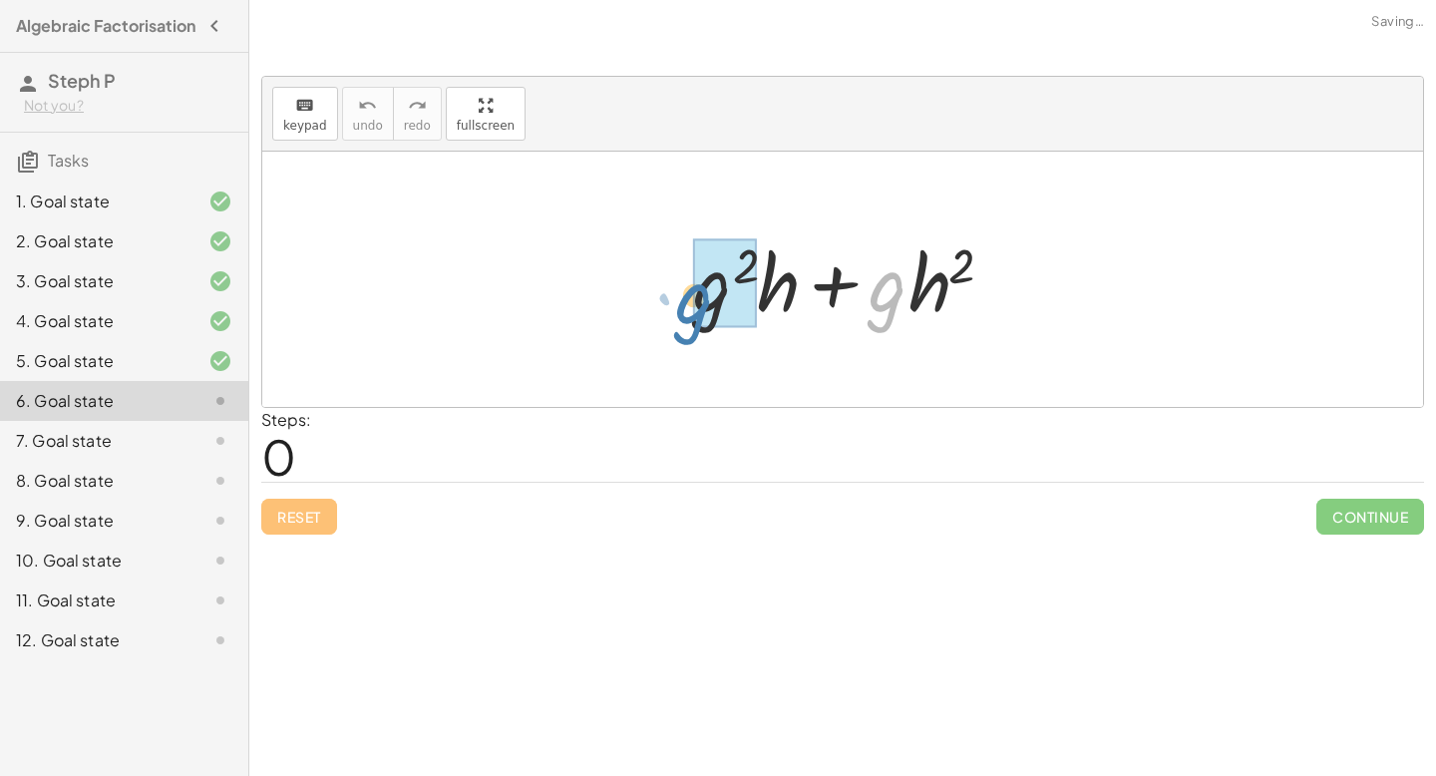
drag, startPoint x: 891, startPoint y: 296, endPoint x: 718, endPoint y: 299, distance: 172.6
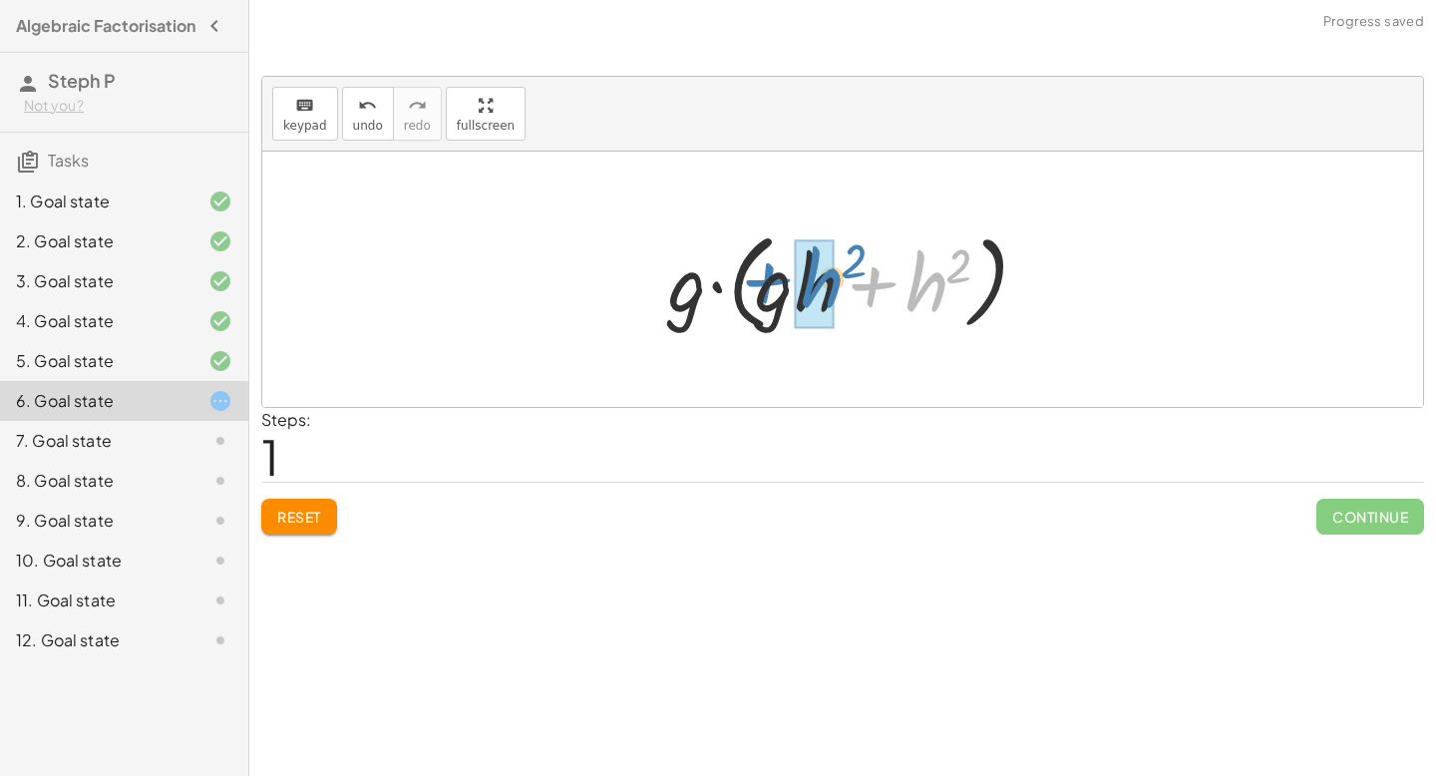
drag, startPoint x: 939, startPoint y: 295, endPoint x: 834, endPoint y: 290, distance: 105.8
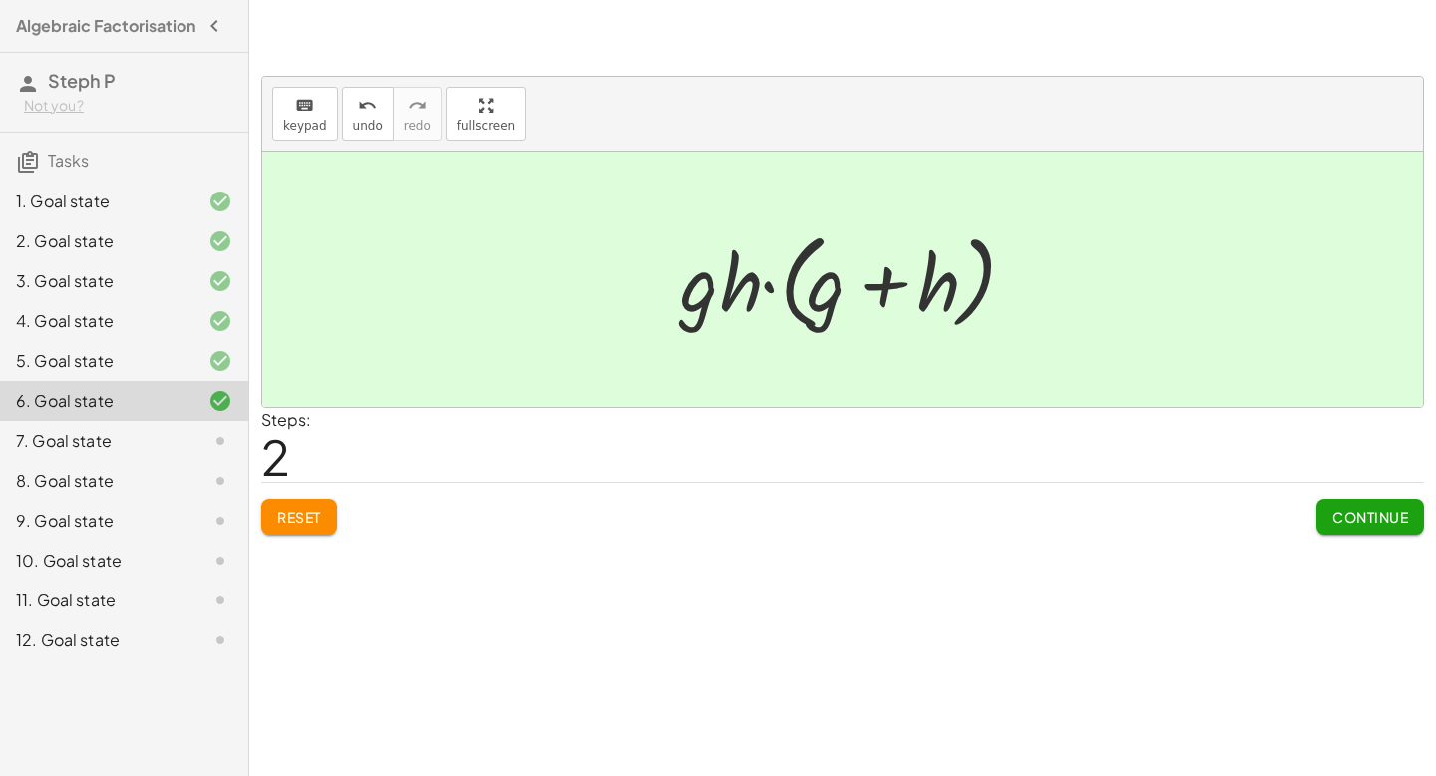
click at [1127, 520] on span "Continue" at bounding box center [1370, 517] width 76 height 18
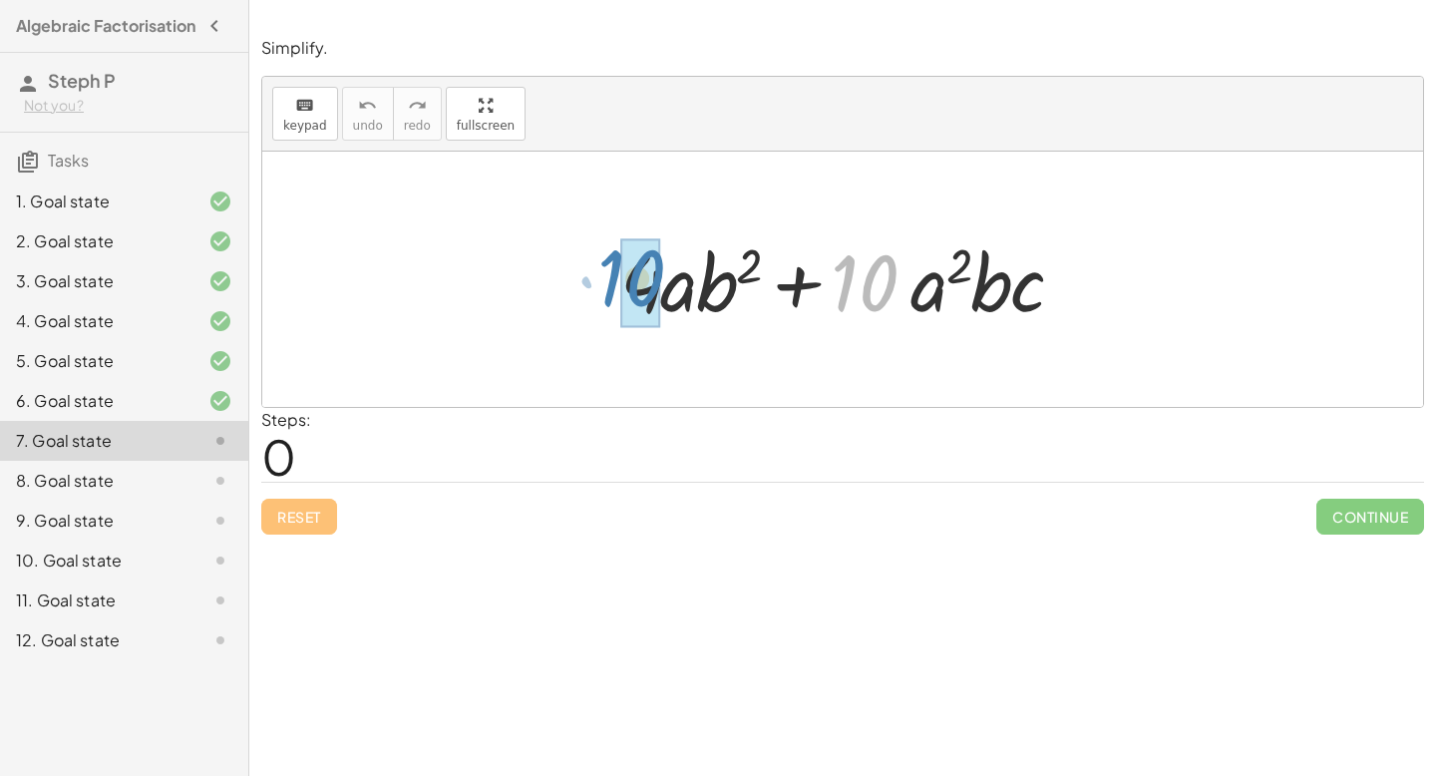
drag, startPoint x: 857, startPoint y: 283, endPoint x: 627, endPoint y: 278, distance: 229.4
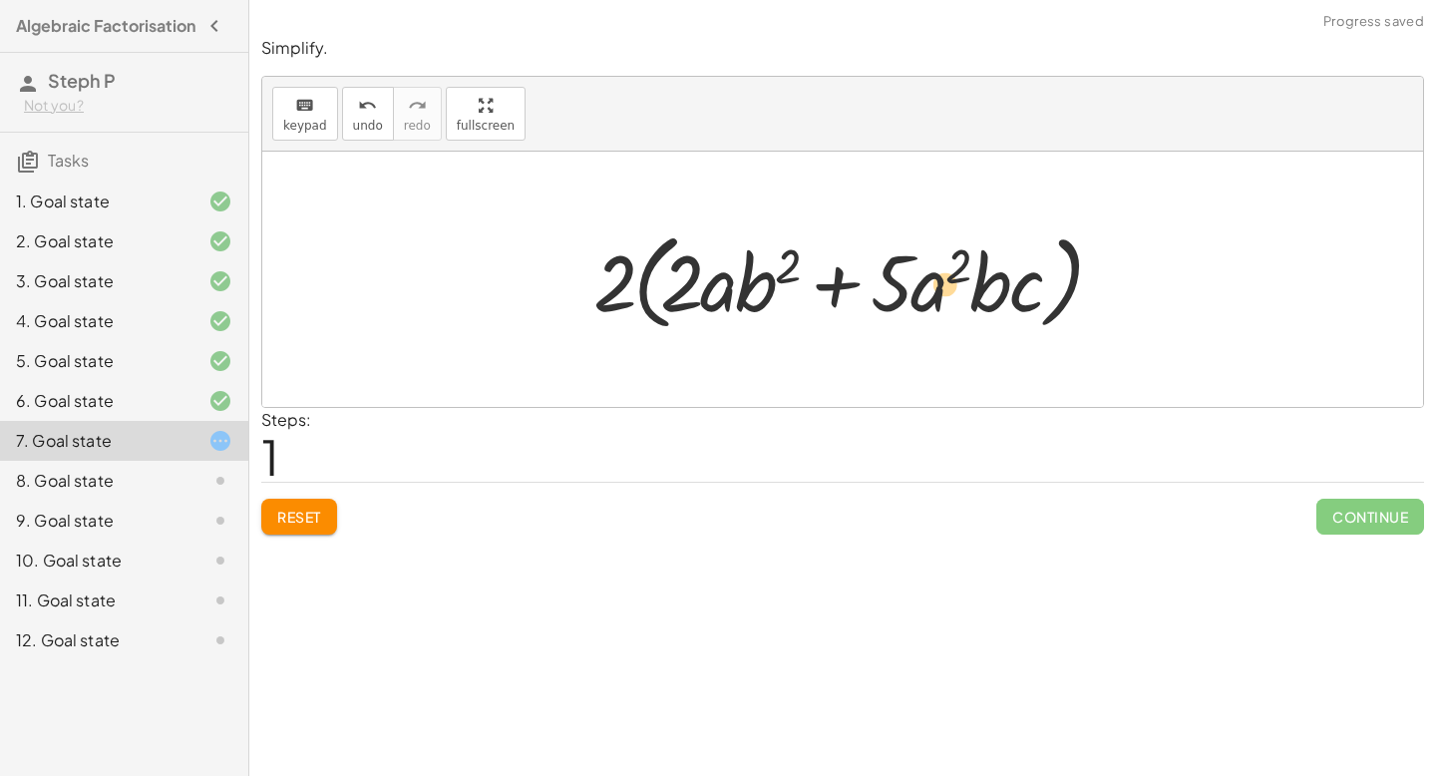
click at [933, 302] on div at bounding box center [850, 279] width 534 height 115
drag, startPoint x: 727, startPoint y: 296, endPoint x: 945, endPoint y: 289, distance: 218.5
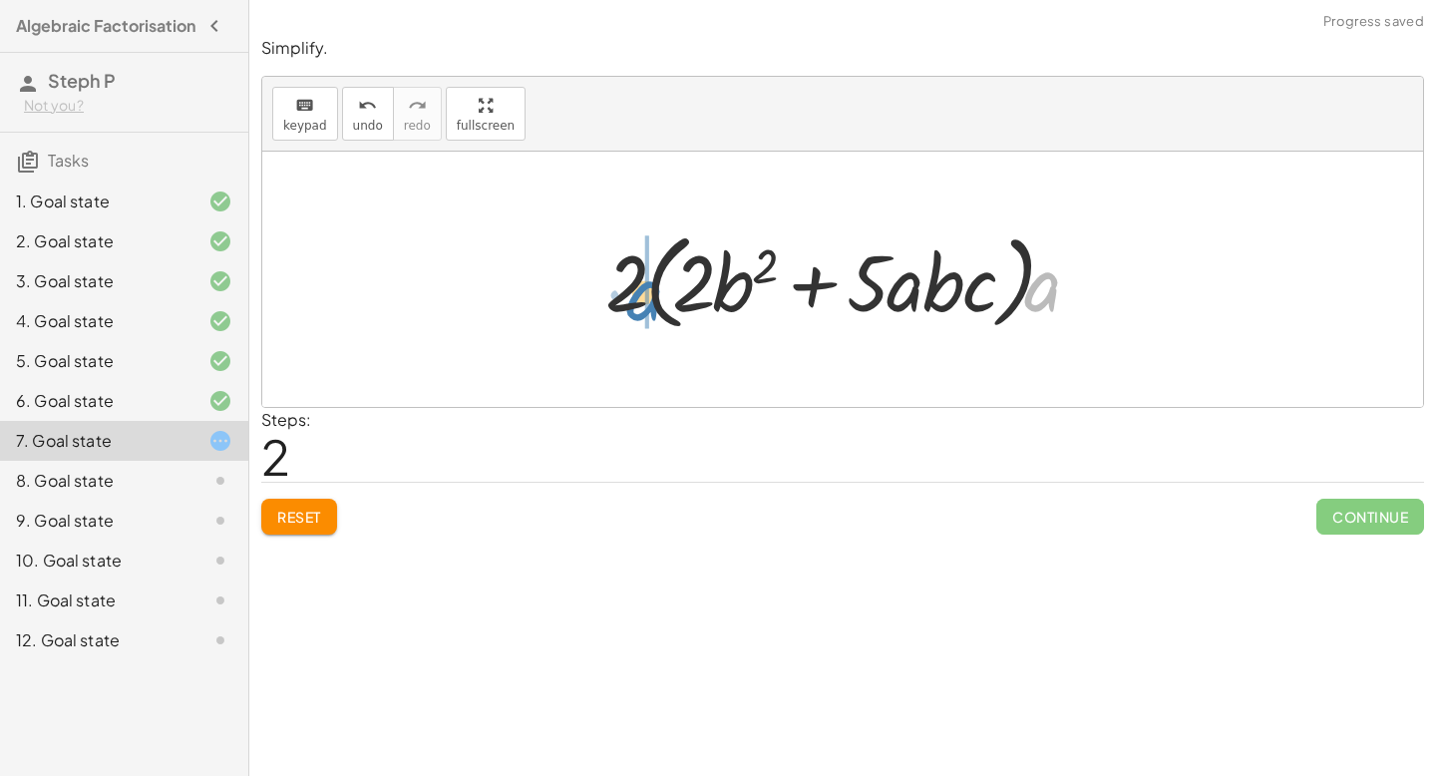
drag, startPoint x: 1051, startPoint y: 292, endPoint x: 654, endPoint y: 299, distance: 397.0
click at [655, 299] on div at bounding box center [850, 279] width 510 height 115
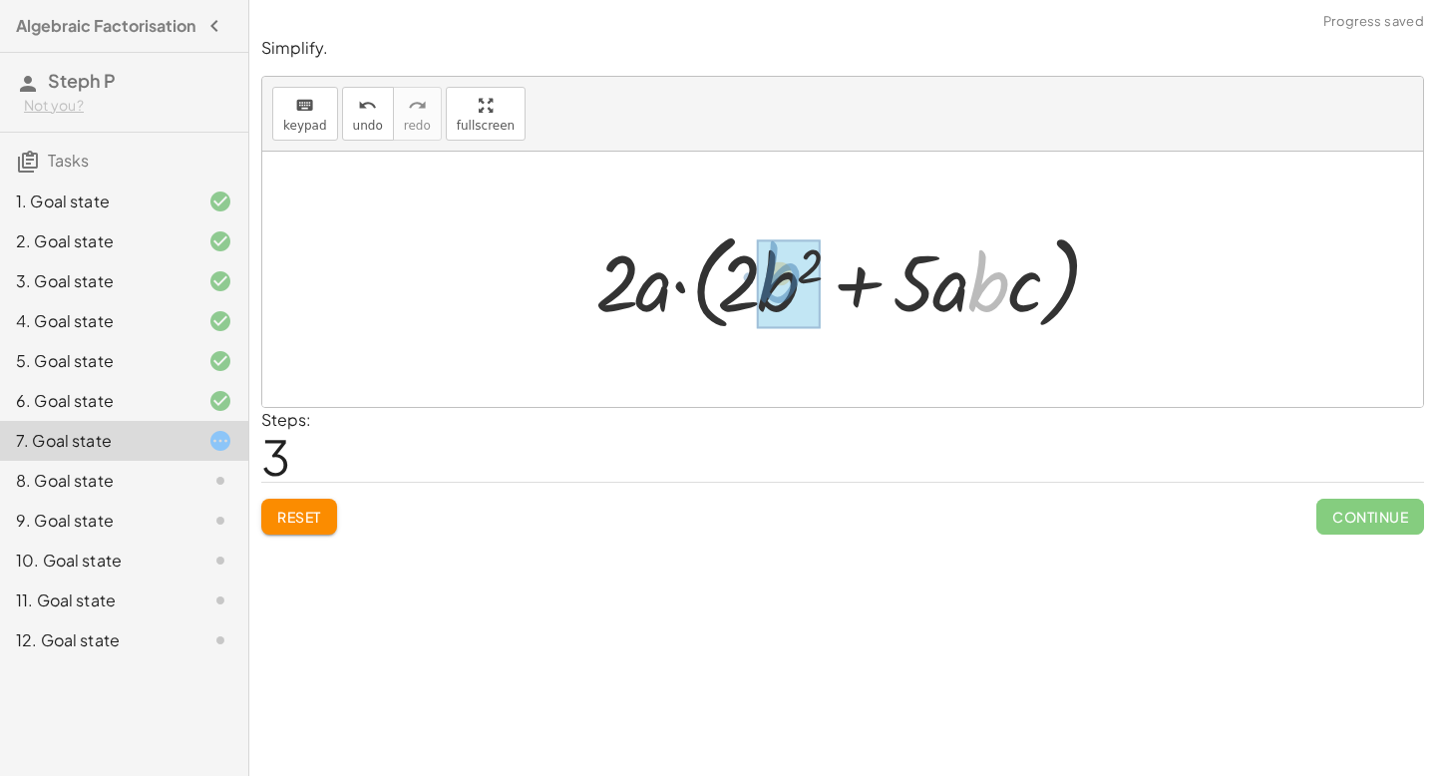
drag, startPoint x: 1000, startPoint y: 296, endPoint x: 791, endPoint y: 286, distance: 209.7
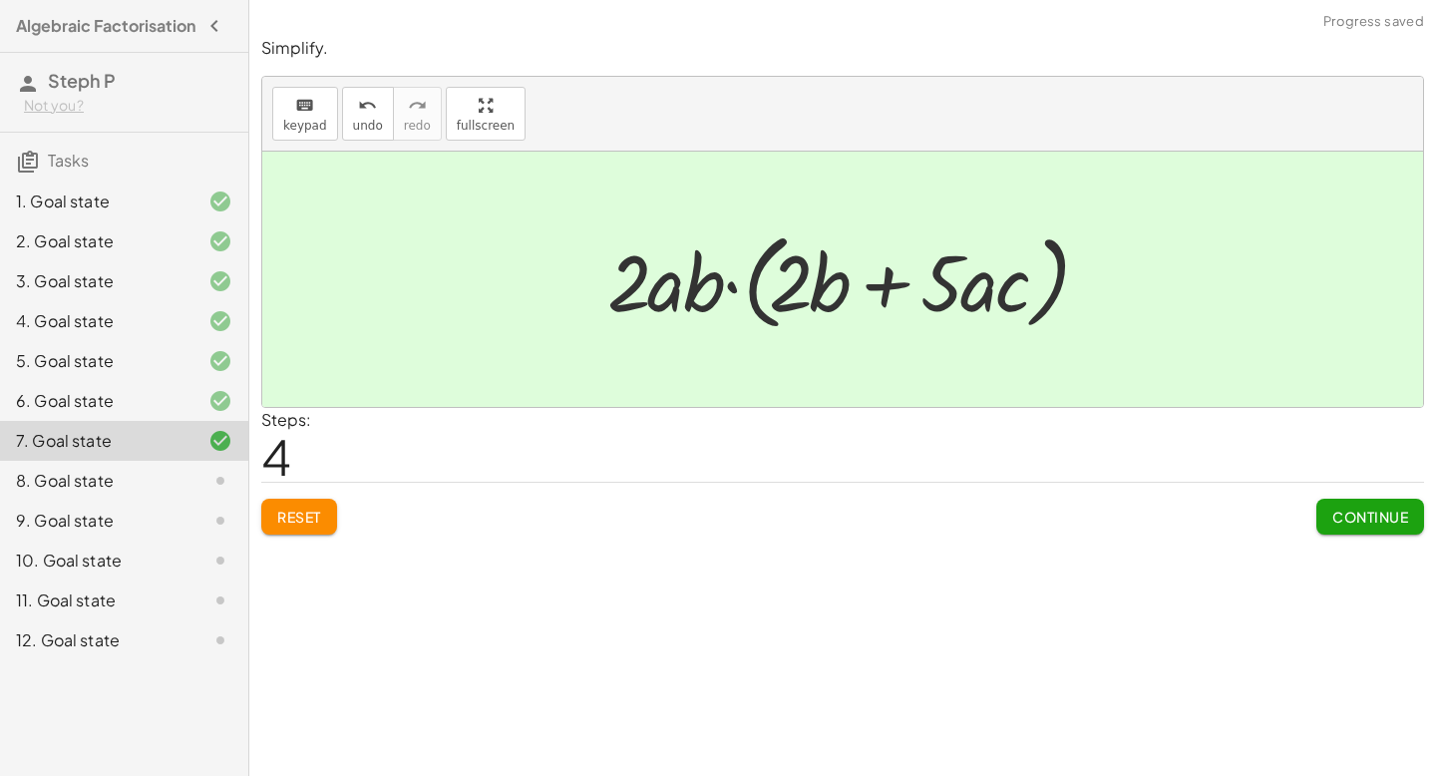
click at [1127, 517] on span "Continue" at bounding box center [1370, 517] width 76 height 18
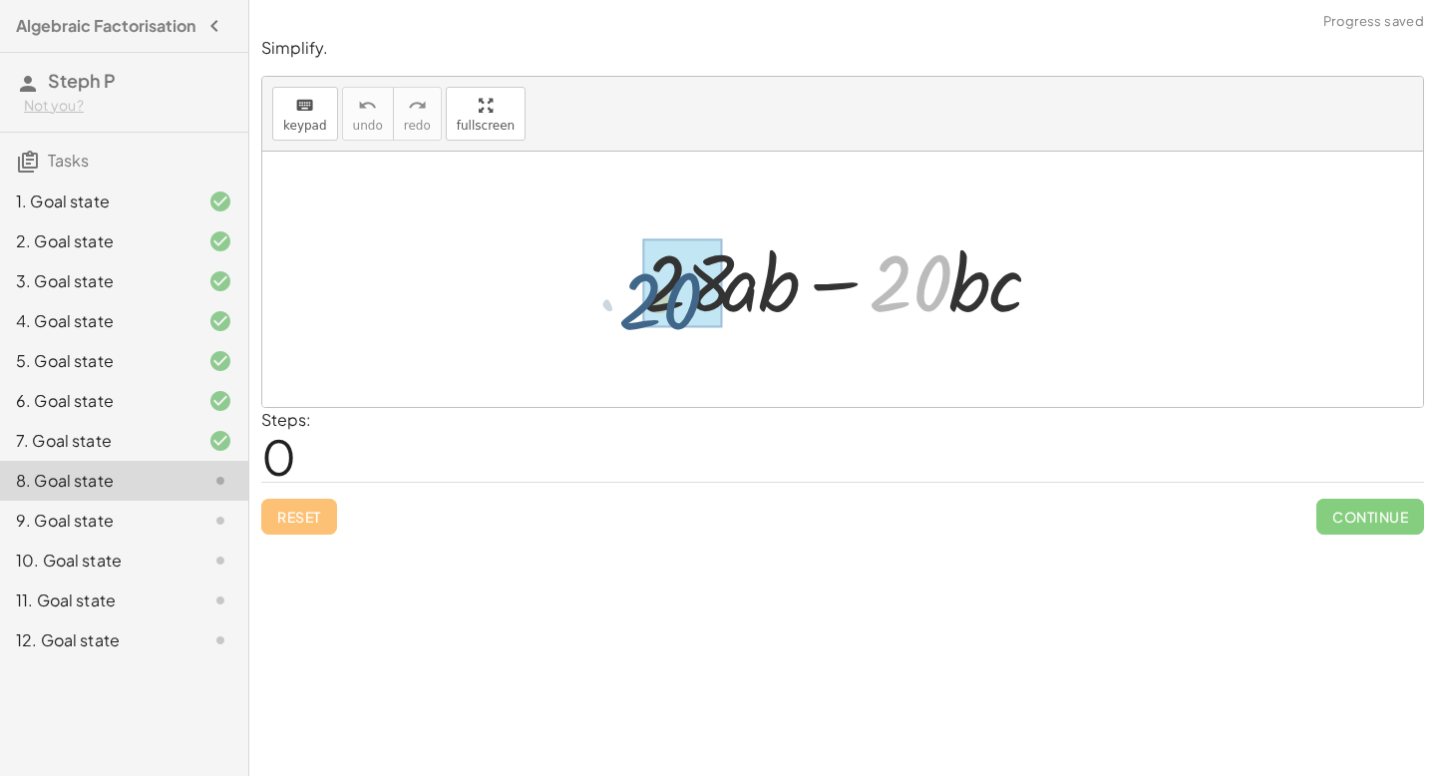
drag, startPoint x: 921, startPoint y: 287, endPoint x: 654, endPoint y: 301, distance: 267.6
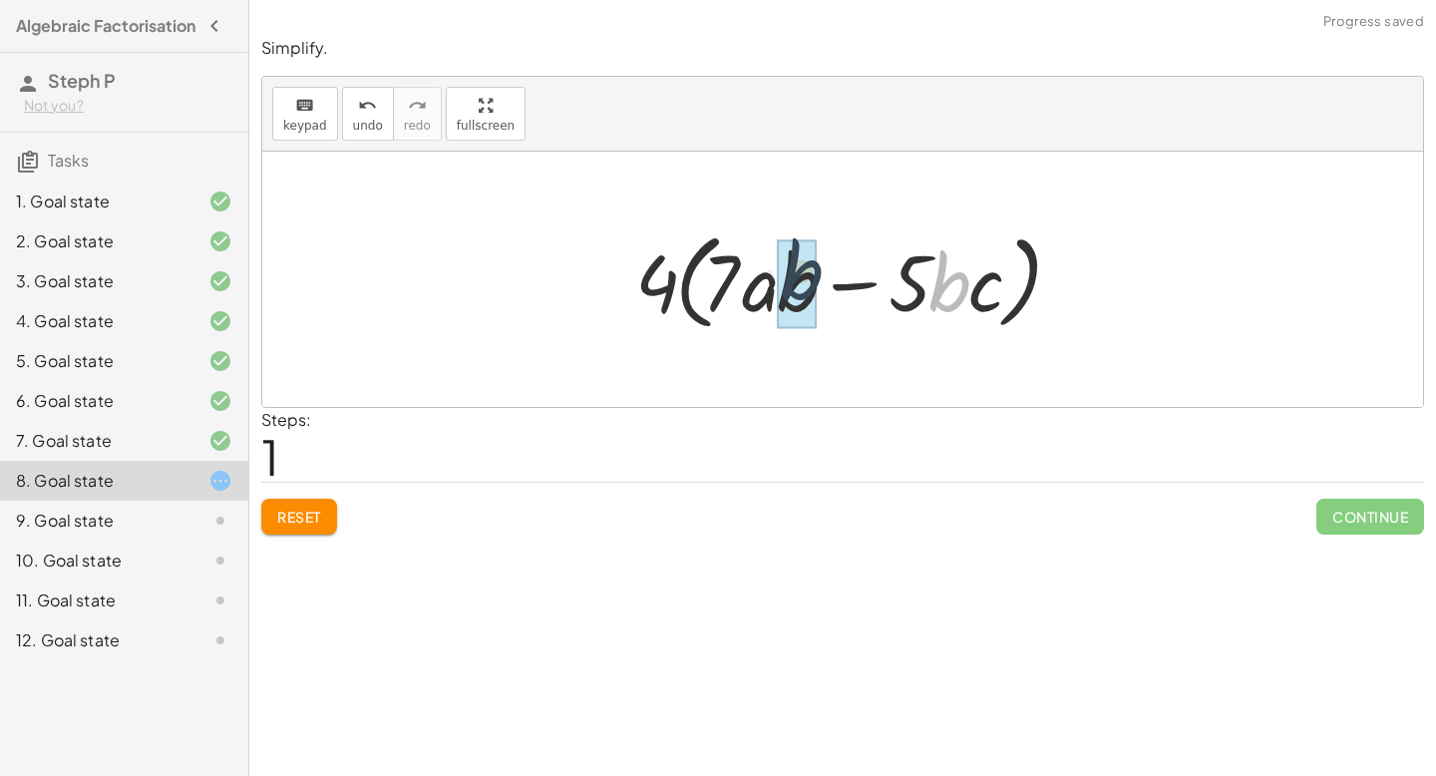
drag, startPoint x: 959, startPoint y: 298, endPoint x: 817, endPoint y: 286, distance: 143.1
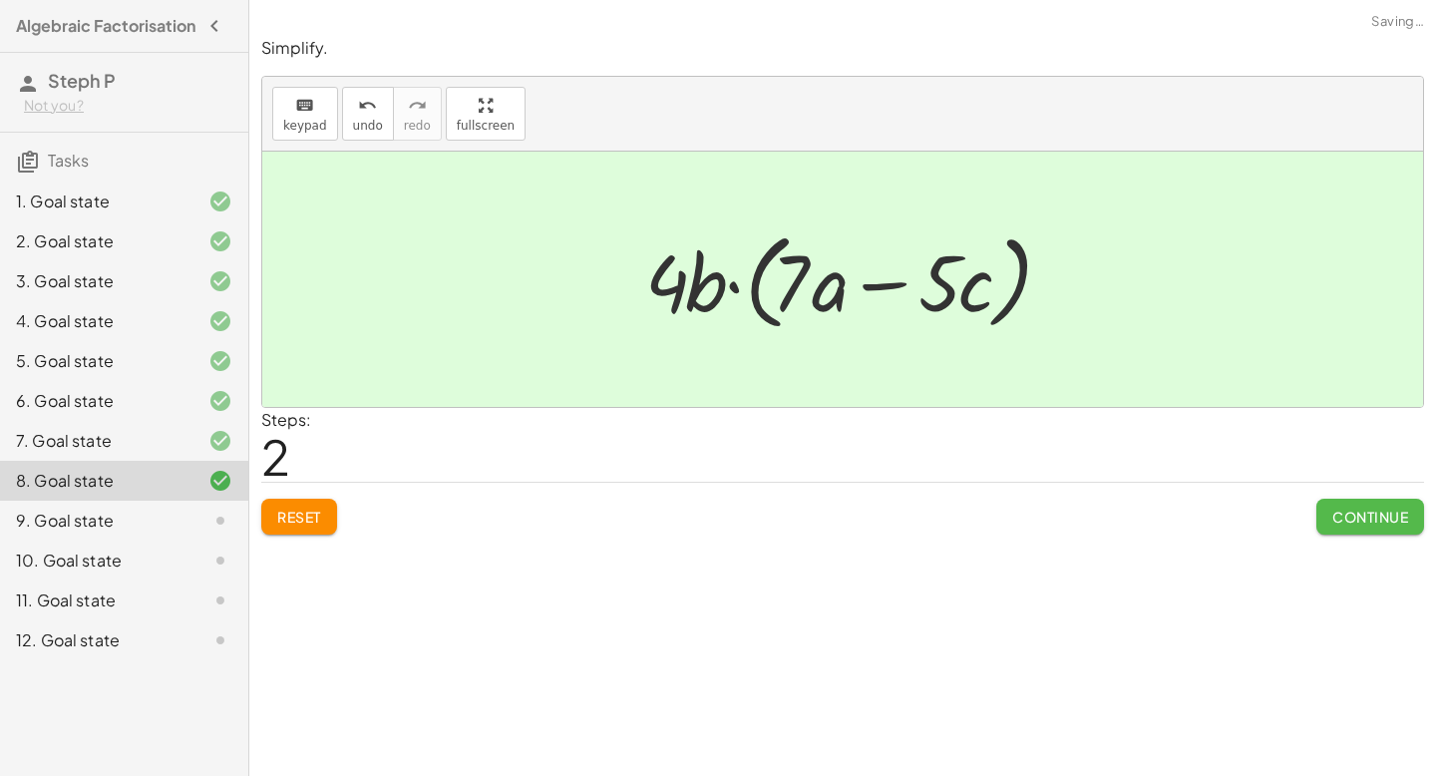
click at [1127, 525] on span "Continue" at bounding box center [1370, 517] width 76 height 18
